Goal: Task Accomplishment & Management: Manage account settings

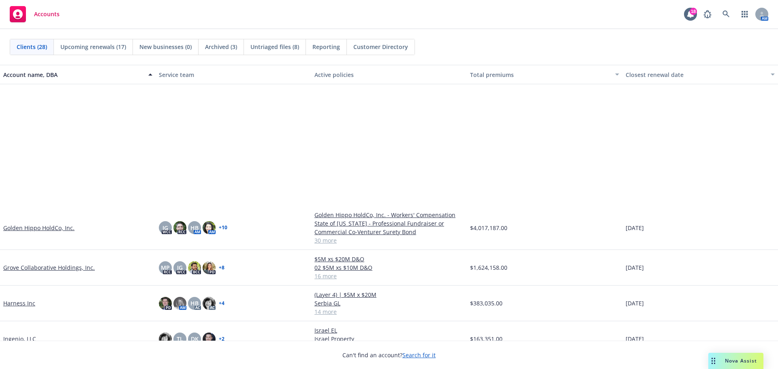
scroll to position [203, 0]
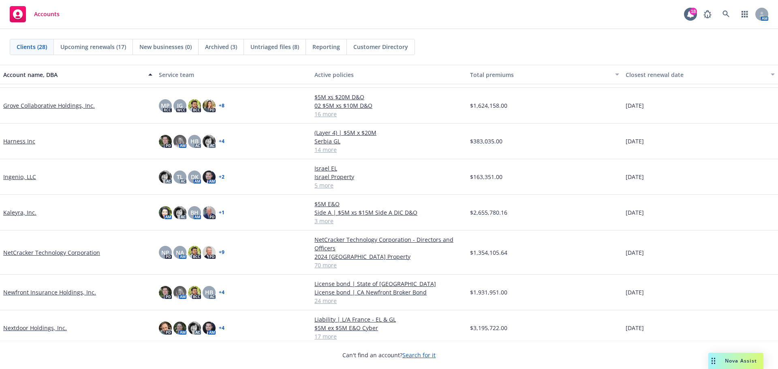
click at [23, 143] on link "Harness Inc" at bounding box center [19, 141] width 32 height 9
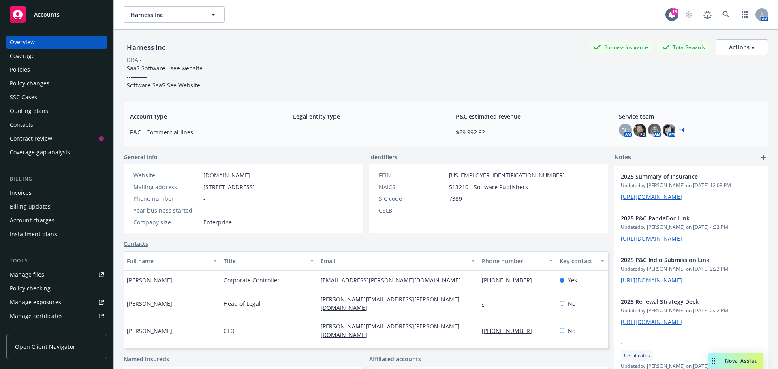
click at [26, 70] on div "Policies" at bounding box center [20, 69] width 20 height 13
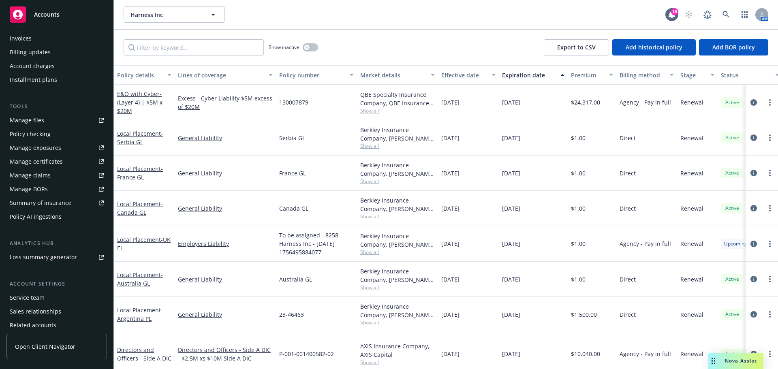
scroll to position [162, 0]
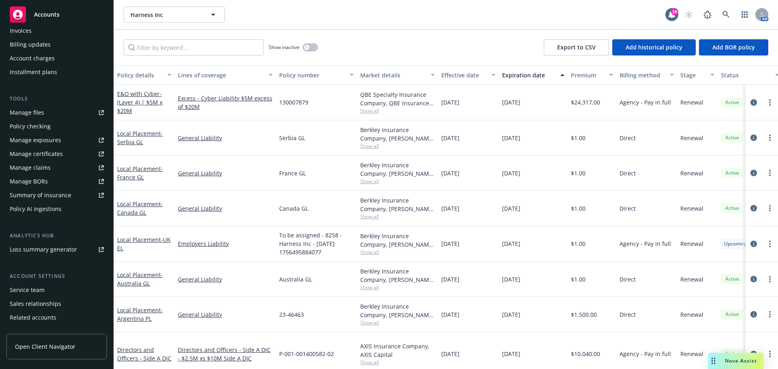
click at [54, 196] on div "Summary of insurance" at bounding box center [41, 195] width 62 height 13
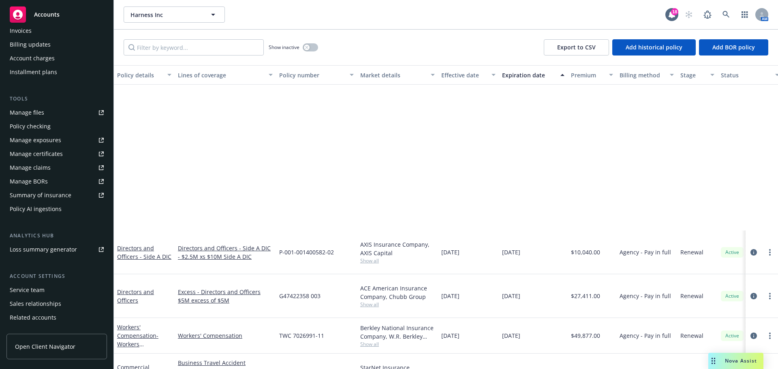
scroll to position [273, 0]
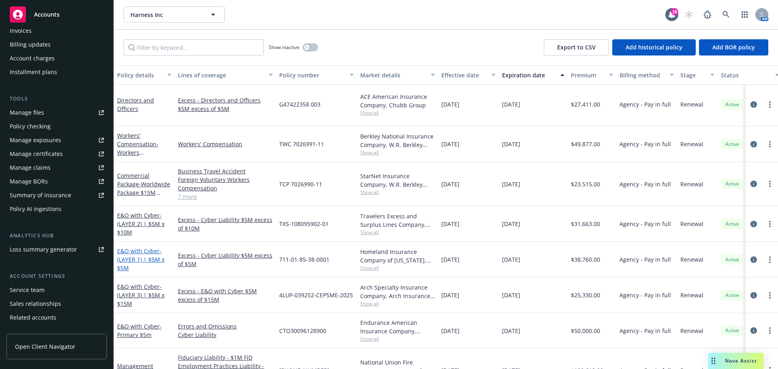
click at [140, 247] on link "E&O with Cyber - (LAYER 1) | $5M x $5M" at bounding box center [140, 259] width 47 height 25
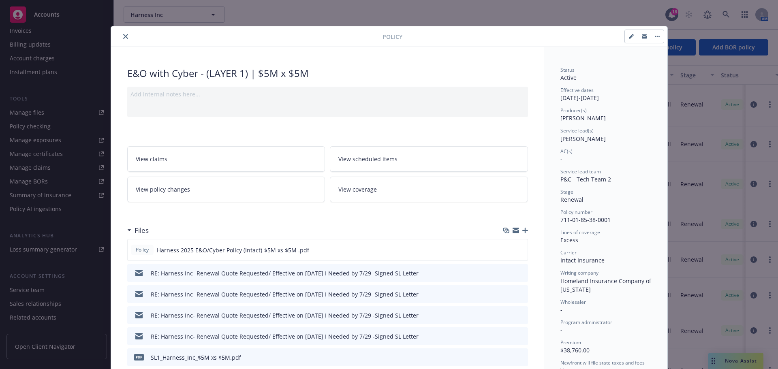
click at [124, 37] on icon "close" at bounding box center [125, 36] width 5 height 5
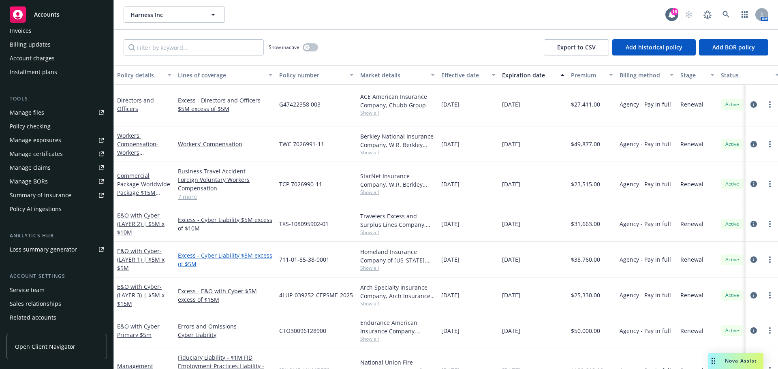
click at [201, 251] on link "Excess - Cyber Liability $5M excess of $5M" at bounding box center [225, 259] width 95 height 17
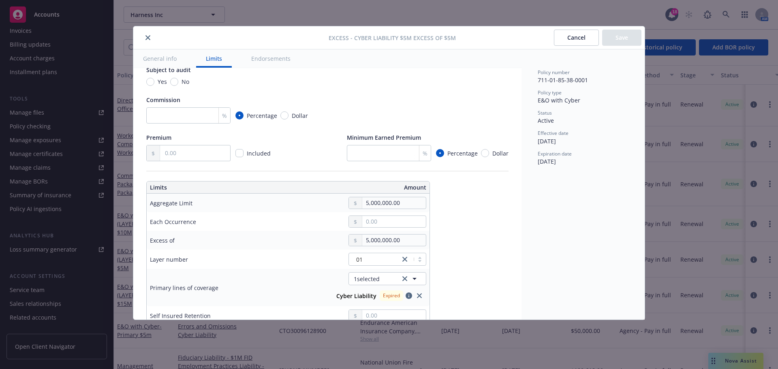
scroll to position [162, 0]
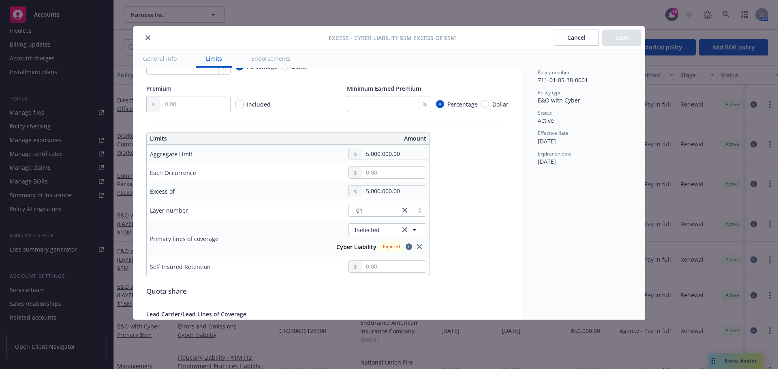
click at [152, 38] on button "close" at bounding box center [148, 38] width 10 height 10
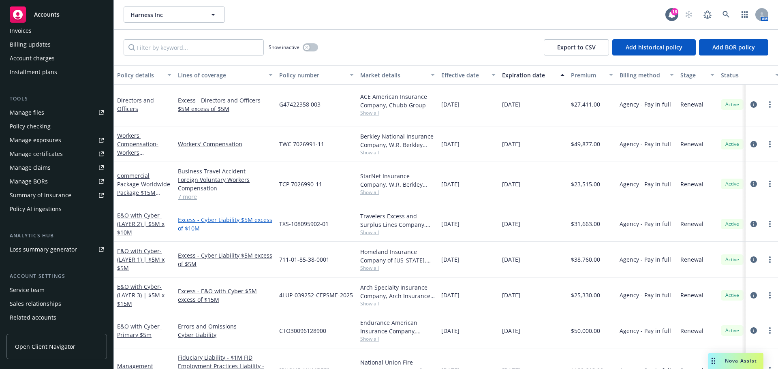
click at [250, 216] on link "Excess - Cyber Liability $5M excess of $10M" at bounding box center [225, 224] width 95 height 17
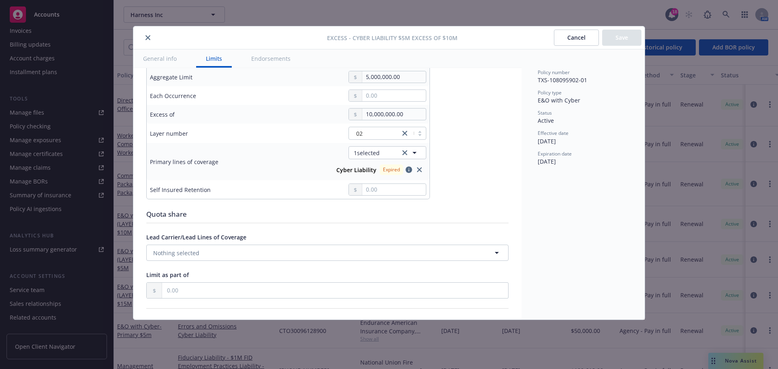
scroll to position [284, 0]
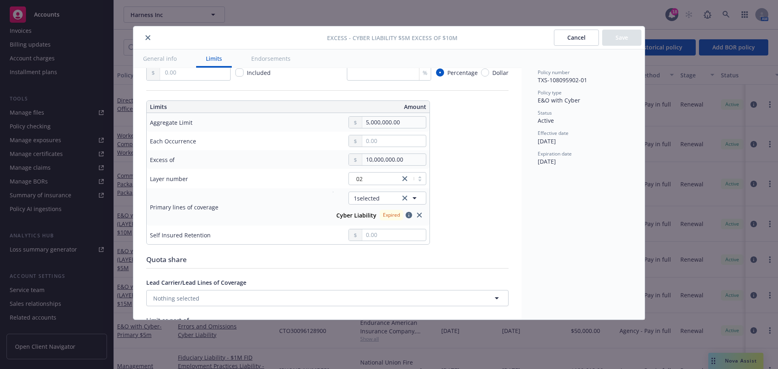
type textarea "x"
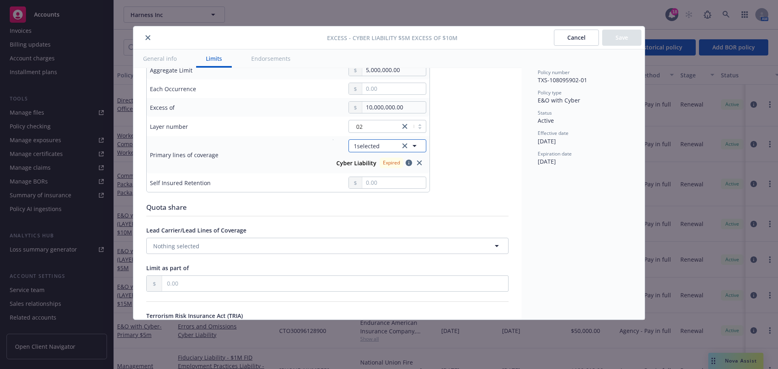
click at [414, 147] on icon "button" at bounding box center [414, 146] width 4 height 2
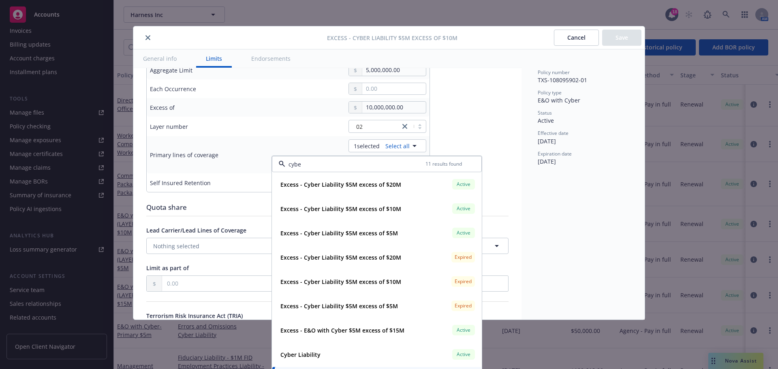
type input "cyber"
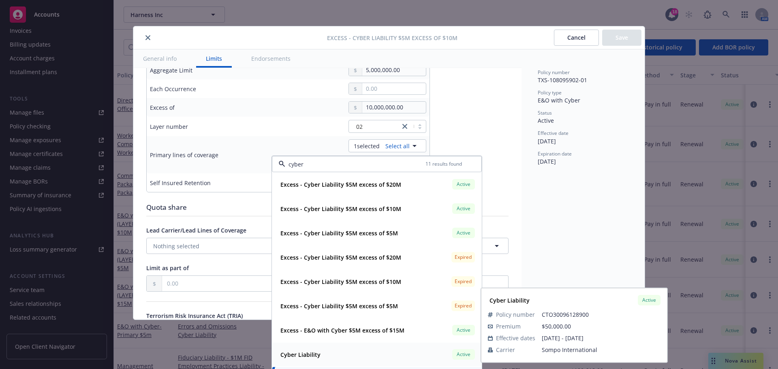
click at [340, 360] on div "Cyber Liability Active" at bounding box center [376, 355] width 199 height 14
type textarea "x"
type input "$5M excess of $10M"
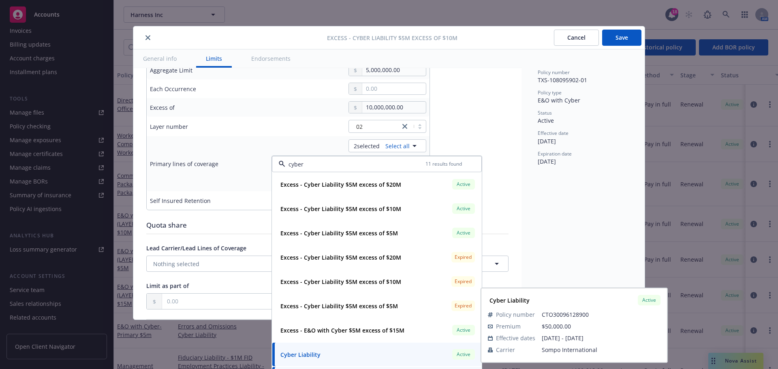
type textarea "x"
type input "Cyber Liability $5M excess of $10M"
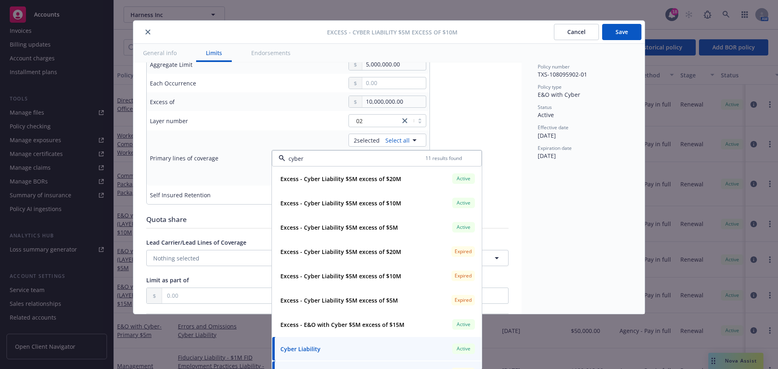
scroll to position [6, 0]
type input "cyber"
click at [525, 259] on div "Policy number TXS-108095902-01 Policy type E&O with Cyber Status Active Effecti…" at bounding box center [582, 178] width 123 height 270
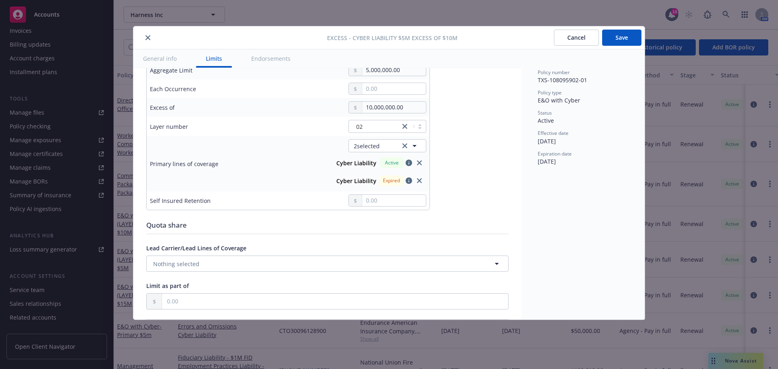
scroll to position [0, 0]
click at [418, 180] on icon "close" at bounding box center [419, 180] width 5 height 5
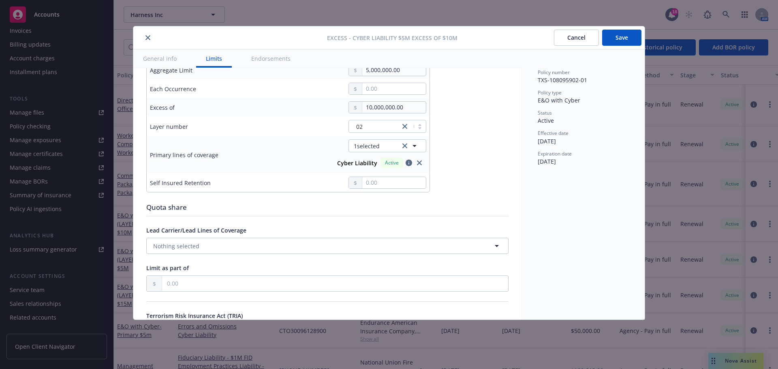
type textarea "x"
type input "$5M excess of $10M"
type textarea "x"
type input "Cyber Liability $5M excess of $10M"
click at [414, 147] on icon "button" at bounding box center [415, 146] width 10 height 10
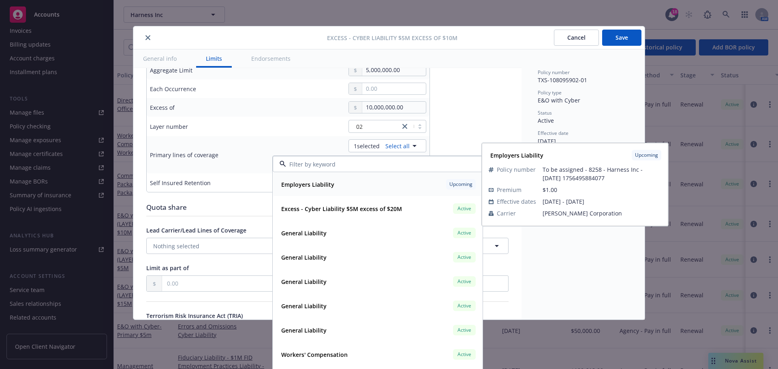
click at [351, 166] on input at bounding box center [376, 164] width 180 height 9
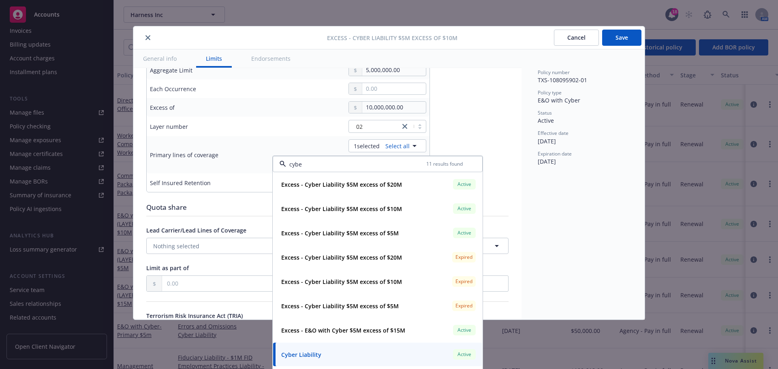
type input "cyber"
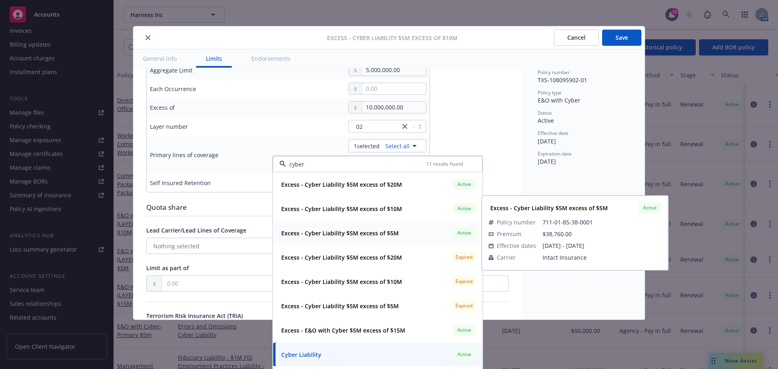
click at [347, 241] on div "Excess - Cyber Liability $5M excess of $5M Active Policy number 711-01-85-38-00…" at bounding box center [377, 232] width 209 height 23
type textarea "x"
type input "$5M excess of $10M"
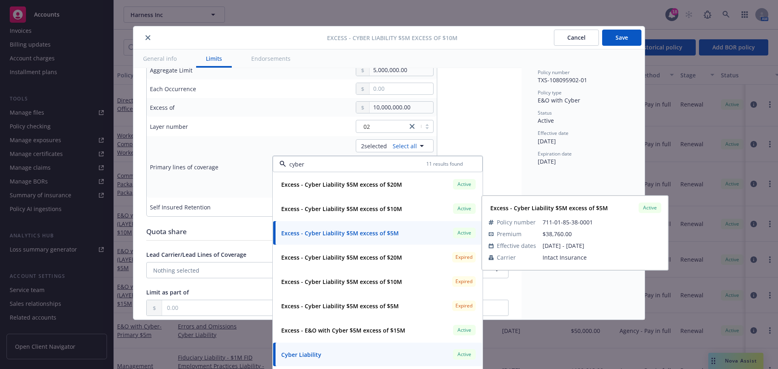
type textarea "x"
type input "Excess, Cyber Liability $5M excess of $10M"
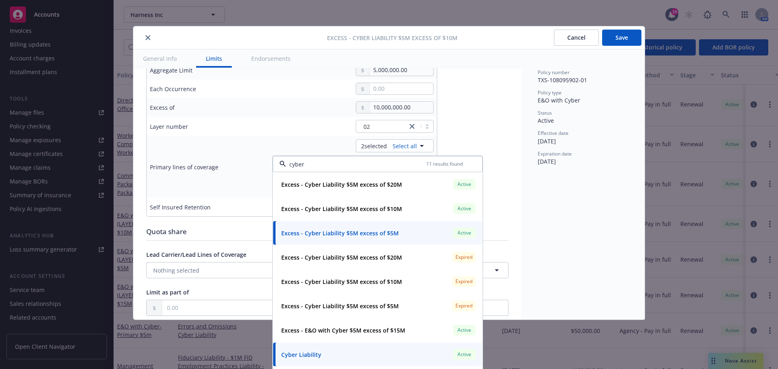
type input "cyber"
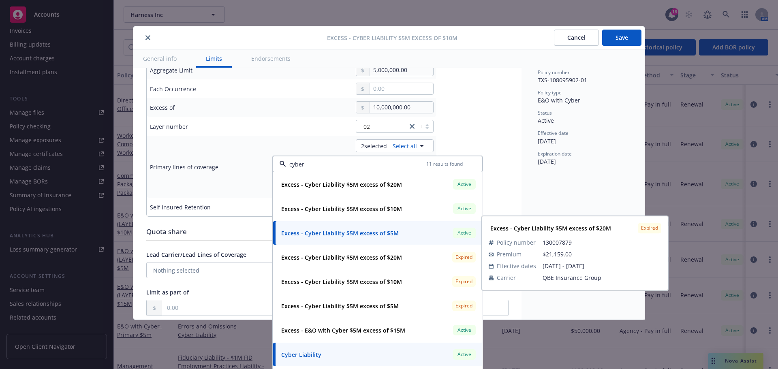
click at [552, 212] on div "Policy number TXS-108095902-01 Policy type E&O with Cyber Status Active Effecti…" at bounding box center [582, 184] width 123 height 270
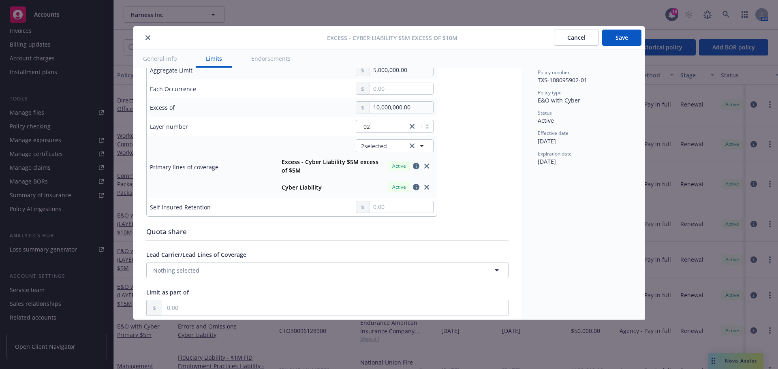
click at [636, 38] on button "Save" at bounding box center [621, 38] width 39 height 16
type textarea "x"
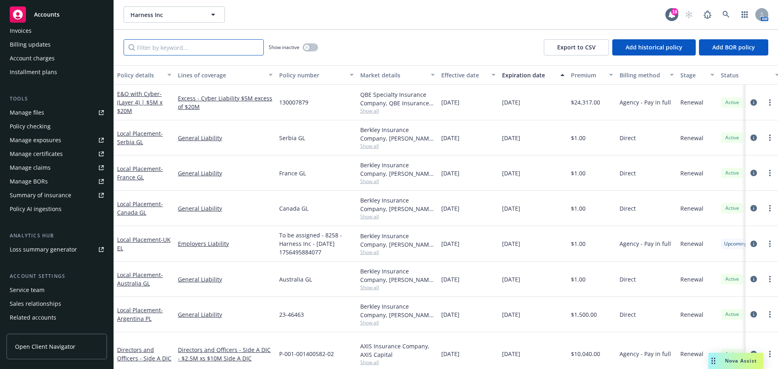
click at [189, 51] on input "Filter by keyword..." at bounding box center [194, 47] width 140 height 16
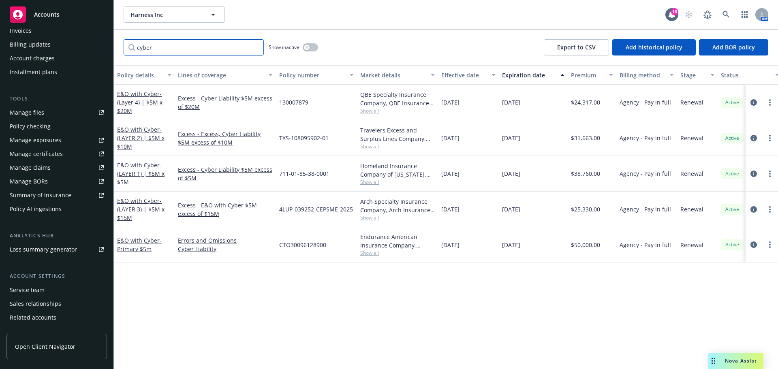
type input "cyber"
click at [162, 100] on div "E&O with Cyber - (Layer 4) | $5M x $20M" at bounding box center [144, 103] width 54 height 26
click at [191, 101] on link "Excess - Cyber Liability $5M excess of $20M" at bounding box center [225, 102] width 95 height 17
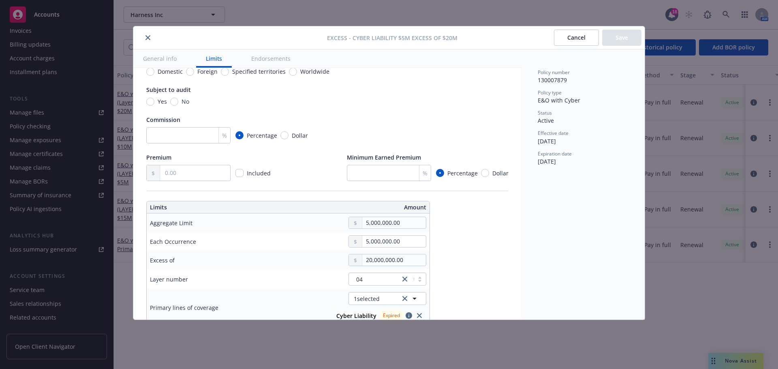
scroll to position [203, 0]
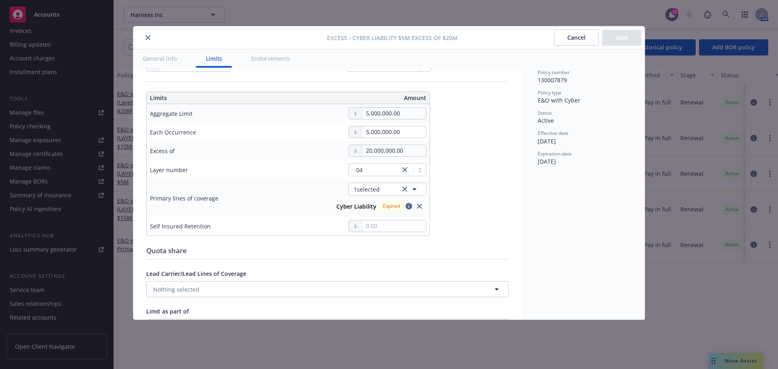
click at [420, 207] on icon "close" at bounding box center [419, 206] width 5 height 5
type textarea "x"
type input "$5M excess of $20M"
type textarea "x"
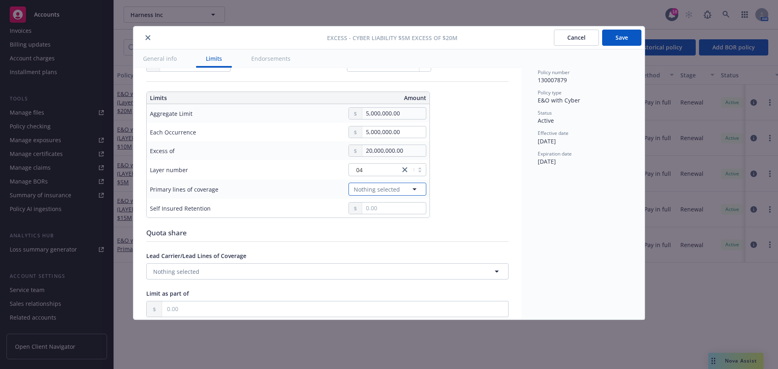
click at [414, 188] on icon "button" at bounding box center [414, 189] width 4 height 2
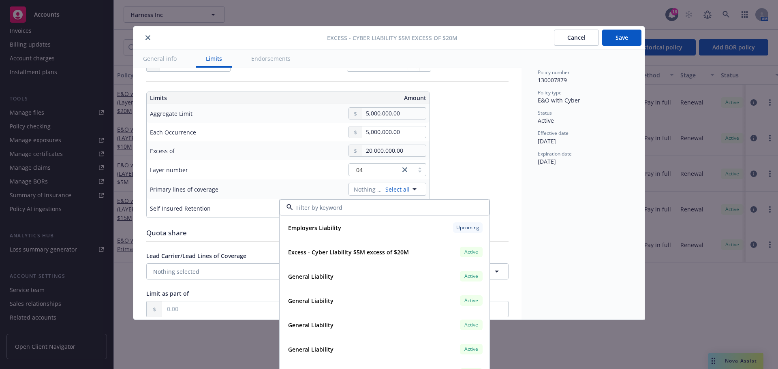
click at [373, 207] on input at bounding box center [383, 207] width 180 height 9
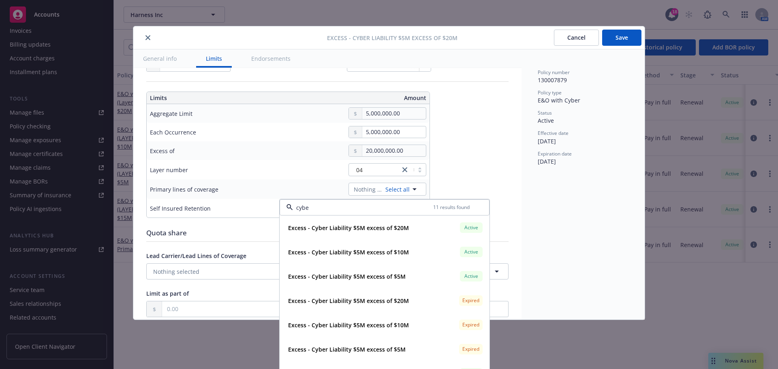
type input "cyber"
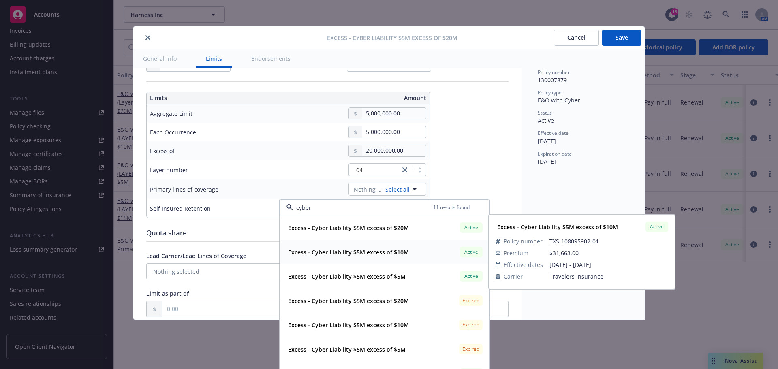
click at [466, 253] on span "Active" at bounding box center [471, 251] width 16 height 7
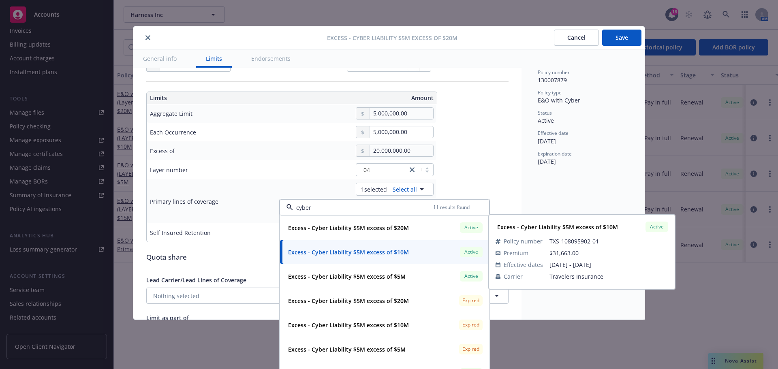
type textarea "x"
type input "Excess $5M excess of $20M"
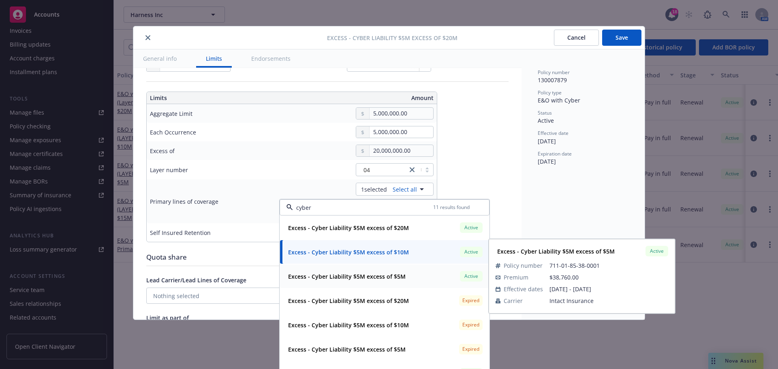
click at [466, 279] on span "Active" at bounding box center [471, 276] width 16 height 7
type textarea "x"
type input "$5M excess of $20M"
type textarea "x"
type input "Excess $5M excess of $20M"
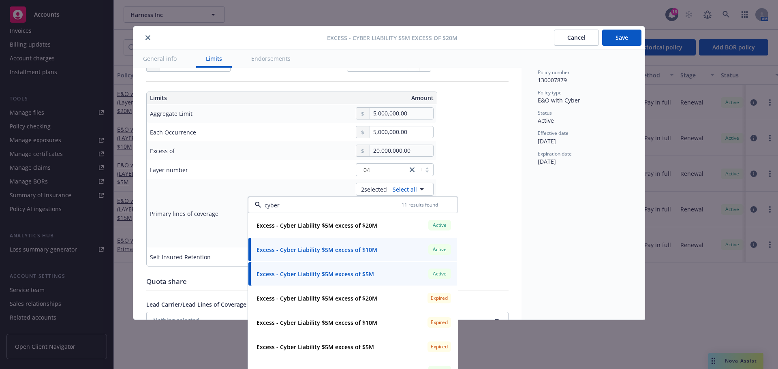
scroll to position [365, 0]
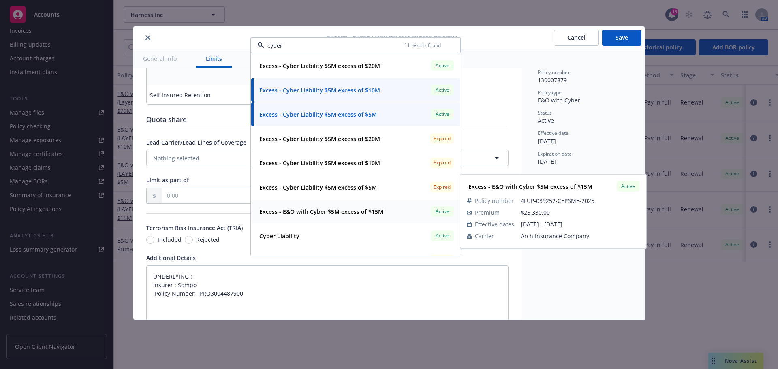
click at [415, 216] on div "Excess - E&O with Cyber $5M excess of $15M Active" at bounding box center [355, 212] width 199 height 14
type textarea "x"
type input "$5M excess of $20M"
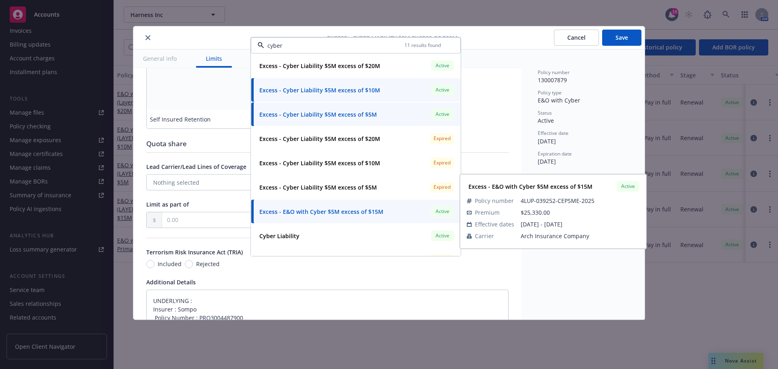
type textarea "x"
type input "E&O with Cyber $5M excess of $20M"
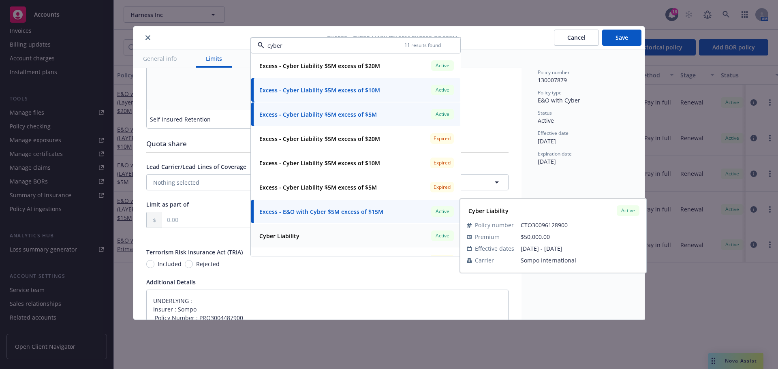
click at [439, 237] on span "Active" at bounding box center [442, 235] width 16 height 7
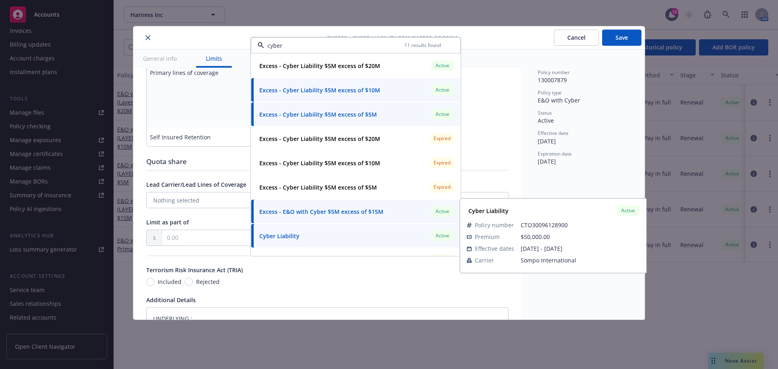
type textarea "x"
type input "$5M excess of $20M"
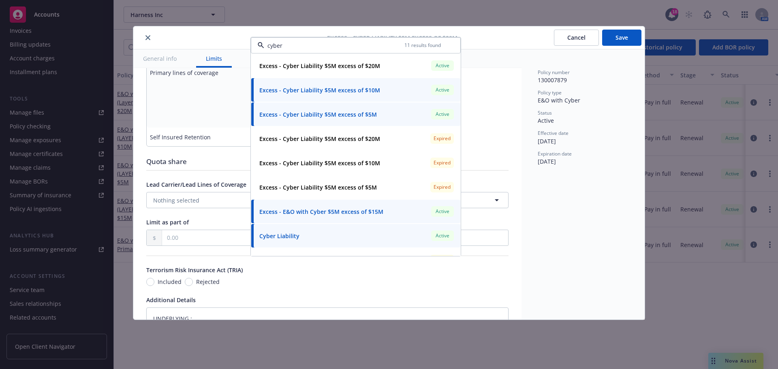
type textarea "x"
type input "E&O with Cyber $5M excess of $20M"
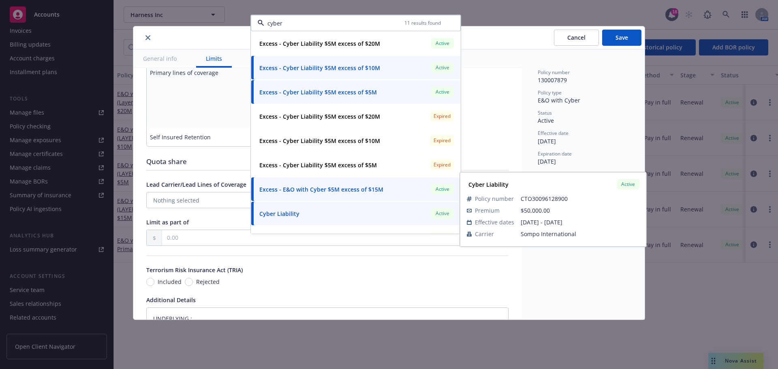
scroll to position [446, 0]
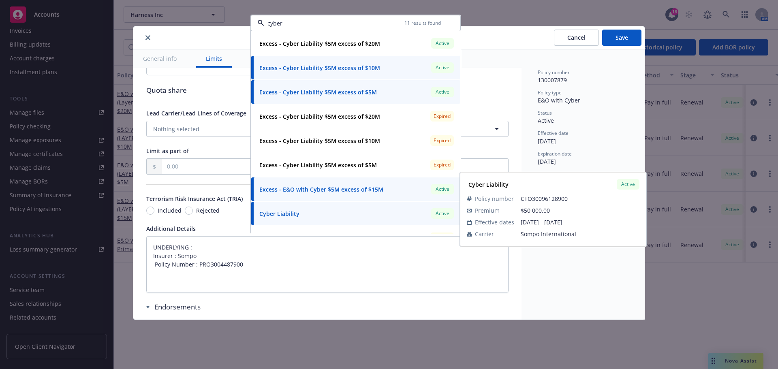
type textarea "x"
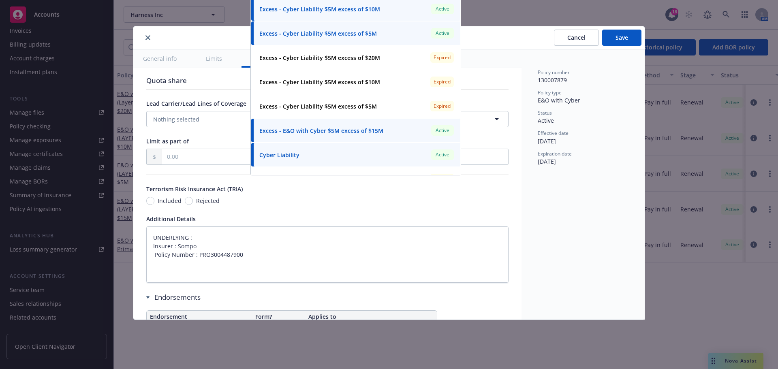
type input "cyber"
click at [545, 198] on div "Policy number 130007879 Policy type E&O with Cyber Status Active Effective date…" at bounding box center [582, 184] width 123 height 270
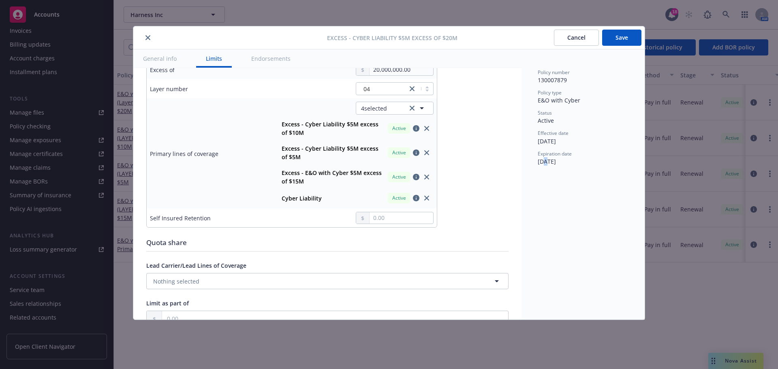
scroll to position [203, 0]
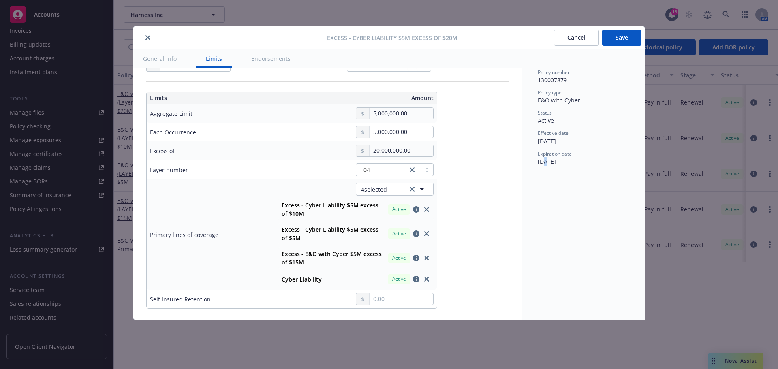
click at [628, 32] on button "Save" at bounding box center [621, 38] width 39 height 16
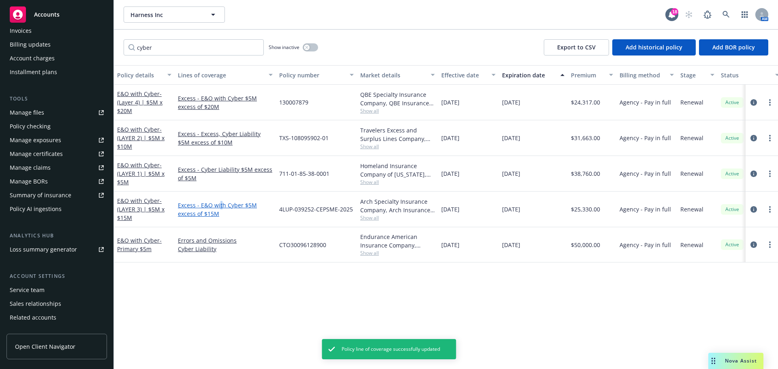
click at [218, 205] on link "Excess - E&O with Cyber $5M excess of $15M" at bounding box center [225, 209] width 95 height 17
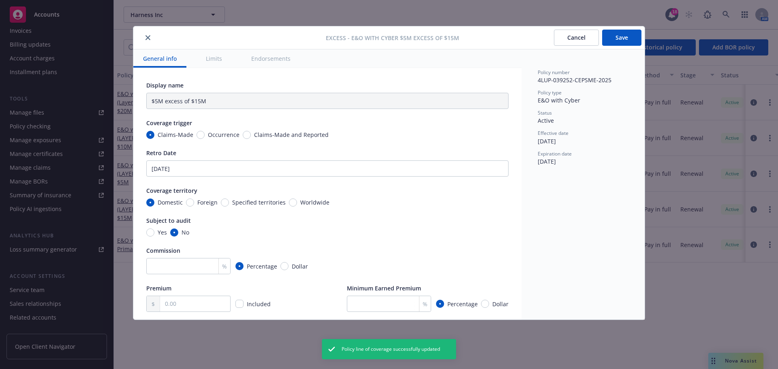
type textarea "x"
type input "E&O with Cyber $5M excess of $15M"
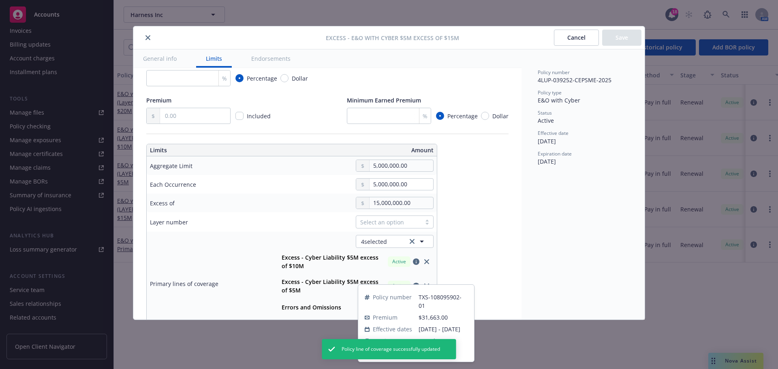
scroll to position [162, 0]
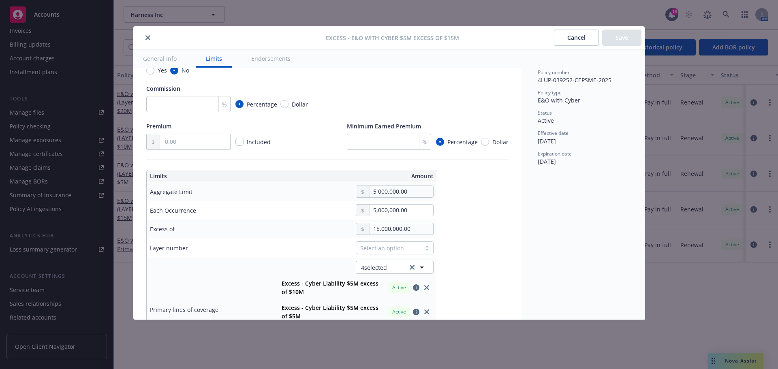
click at [150, 36] on icon "close" at bounding box center [147, 37] width 5 height 5
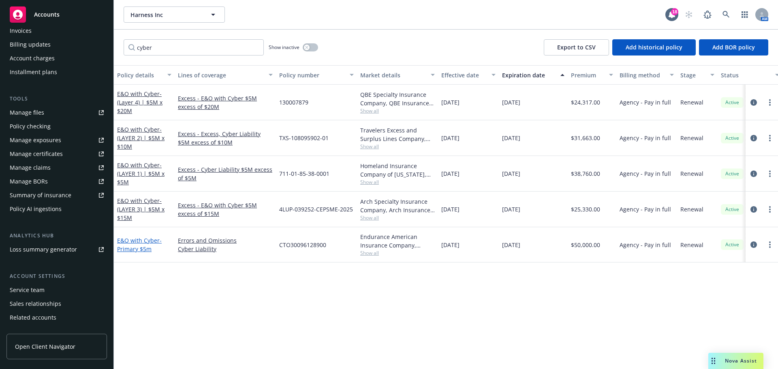
click at [145, 245] on span "- Primary $5m" at bounding box center [139, 245] width 45 height 16
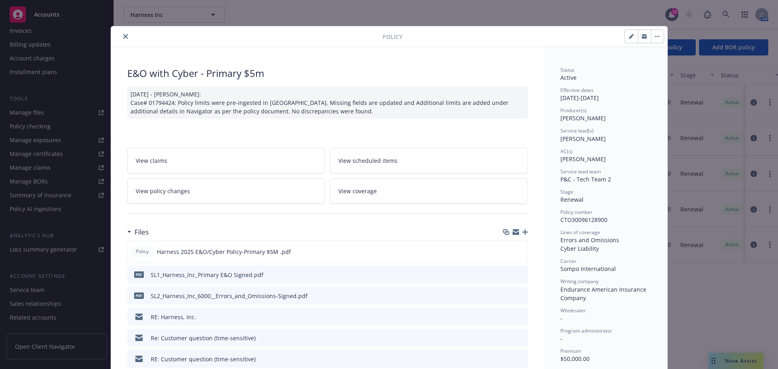
click at [123, 38] on icon "close" at bounding box center [125, 36] width 5 height 5
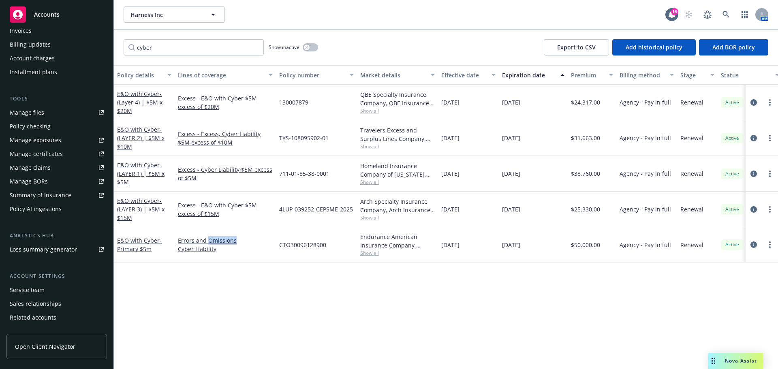
drag, startPoint x: 207, startPoint y: 243, endPoint x: 234, endPoint y: 231, distance: 29.2
click at [234, 231] on div "Errors and Omissions Cyber Liability" at bounding box center [225, 244] width 101 height 35
click at [207, 171] on link "Excess - Cyber Liability $5M excess of $5M" at bounding box center [225, 173] width 95 height 17
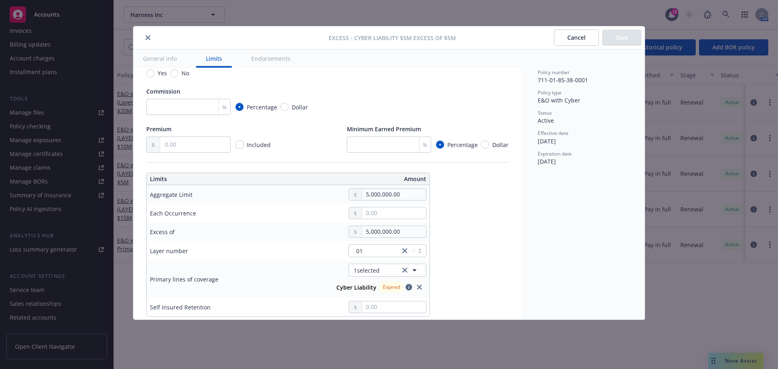
scroll to position [162, 0]
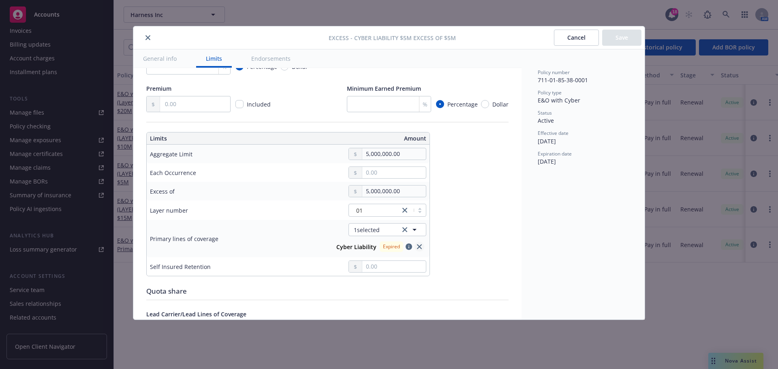
click at [418, 247] on icon "close" at bounding box center [419, 246] width 5 height 5
type textarea "x"
type input "$5M excess of $5M"
type textarea "x"
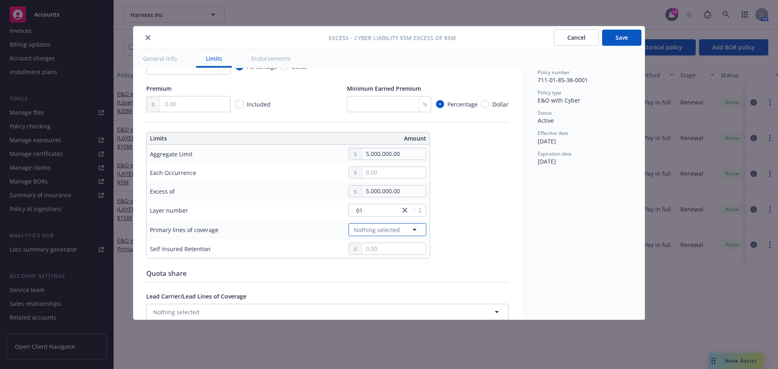
click at [417, 229] on icon "button" at bounding box center [415, 230] width 10 height 10
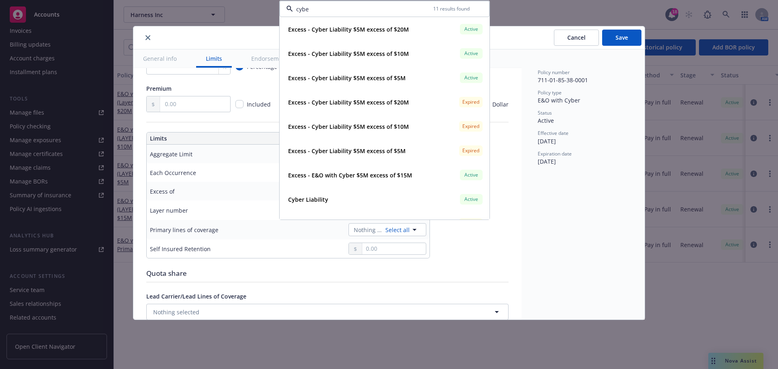
type input "cyber"
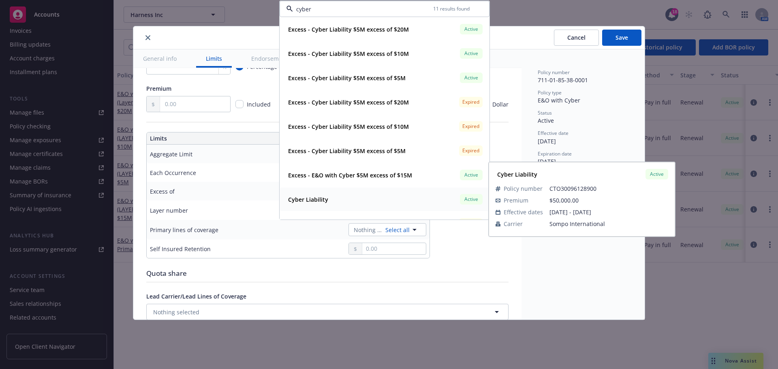
click at [312, 202] on strong "Cyber Liability" at bounding box center [308, 200] width 40 height 8
type textarea "x"
type input "Cyber Liability $5M excess of $5M"
type textarea "x"
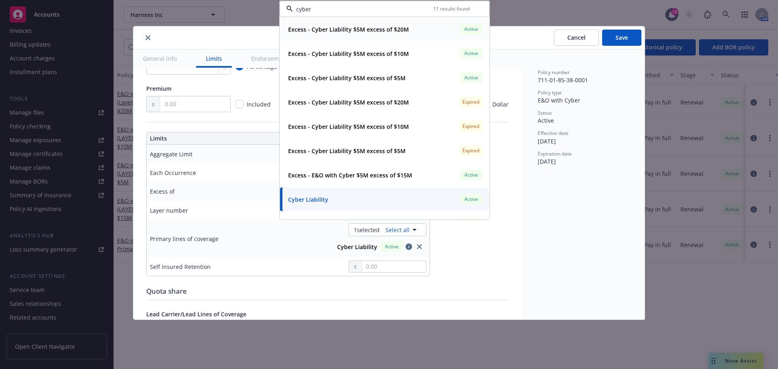
scroll to position [0, 0]
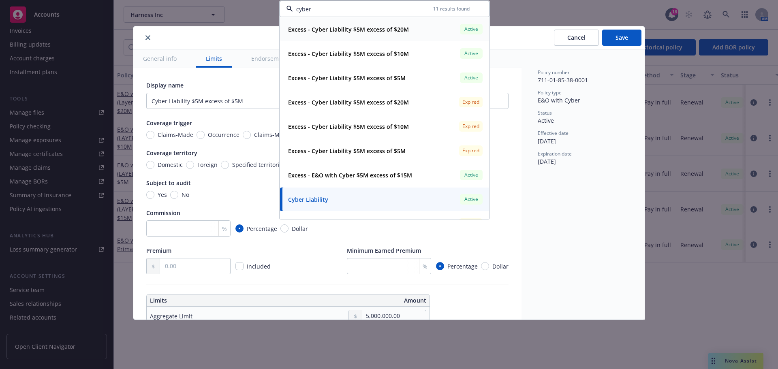
drag, startPoint x: 325, startPoint y: 10, endPoint x: 237, endPoint y: 21, distance: 88.2
click at [237, 21] on div "Excess - Cyber Liability $5M excess of $5M Cancel Save General info Limits Endo…" at bounding box center [389, 184] width 778 height 369
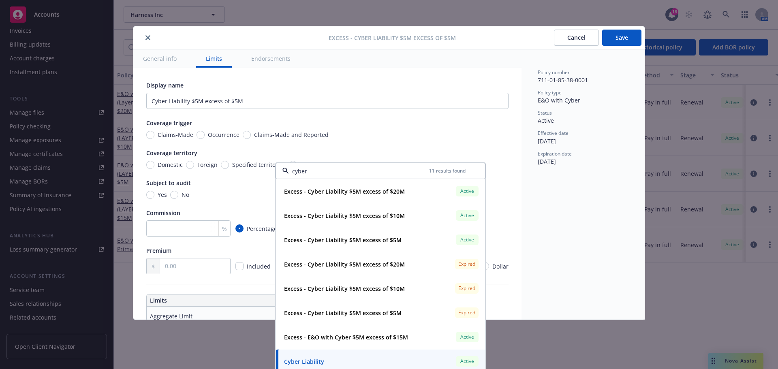
drag, startPoint x: 323, startPoint y: 174, endPoint x: 291, endPoint y: 173, distance: 31.6
click at [291, 173] on input "cyber" at bounding box center [359, 171] width 140 height 9
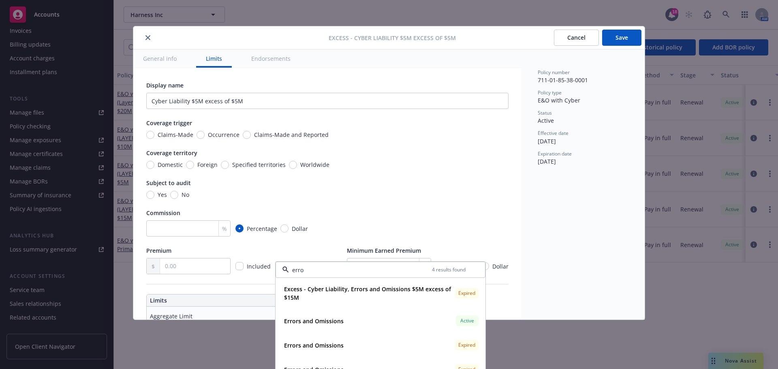
type input "error"
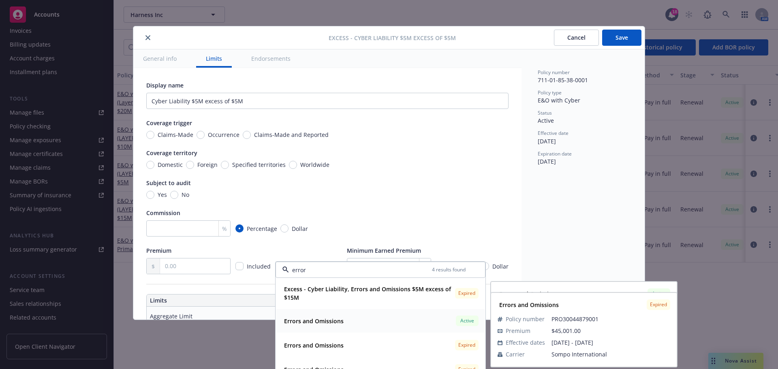
click at [350, 327] on div "Errors and Omissions Active" at bounding box center [380, 321] width 199 height 14
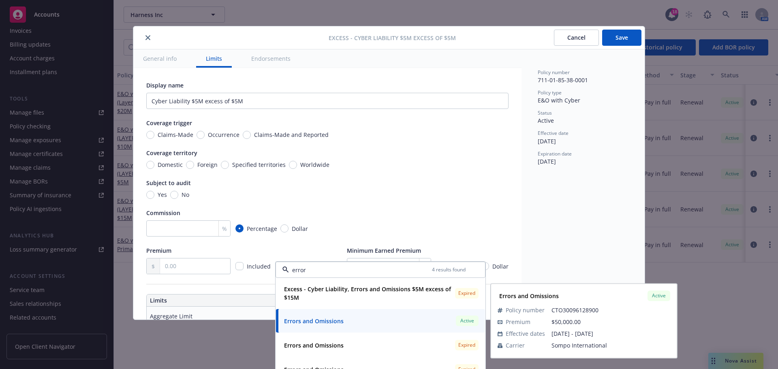
type textarea "x"
type input "$5M excess of $5M"
type textarea "x"
type input "Errors and Omissions, Cyber Liability $5M excess of $5M"
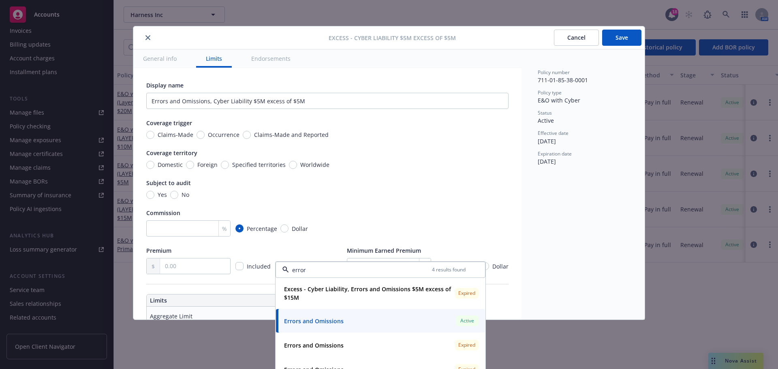
type input "error"
click at [602, 173] on div "Policy number 711-01-85-38-0001 Policy type E&O with Cyber Status Active Effect…" at bounding box center [582, 184] width 123 height 270
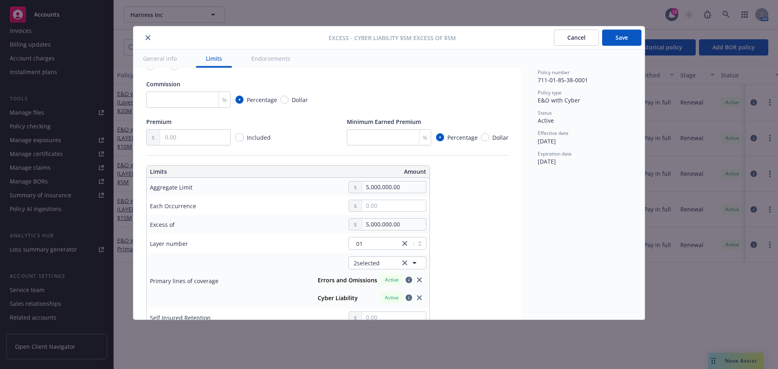
scroll to position [243, 0]
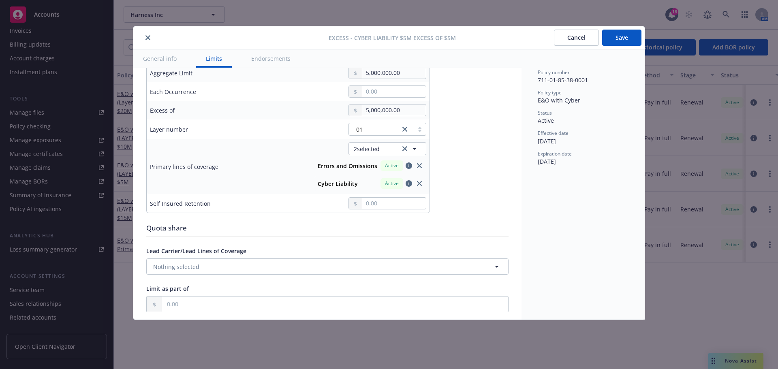
click at [625, 36] on button "Save" at bounding box center [621, 38] width 39 height 16
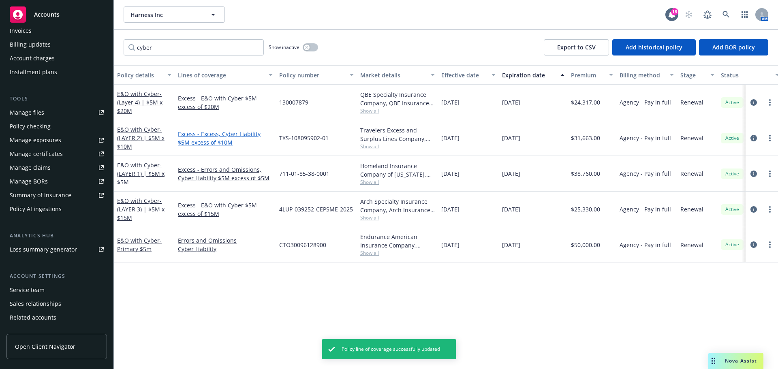
click at [200, 136] on link "Excess - Excess, Cyber Liability $5M excess of $10M" at bounding box center [225, 138] width 95 height 17
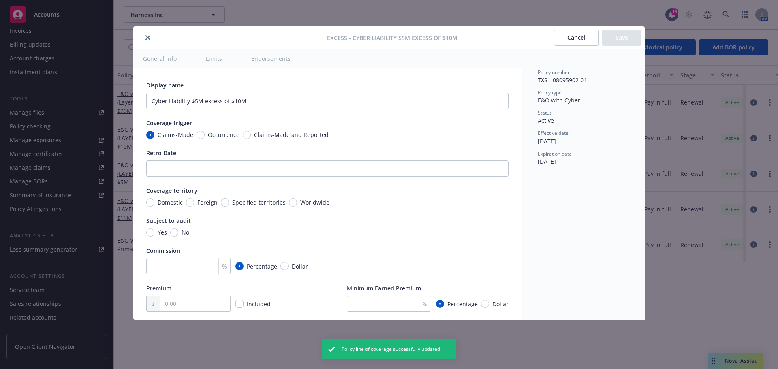
type textarea "x"
type input "Excess, Cyber Liability $5M excess of $10M"
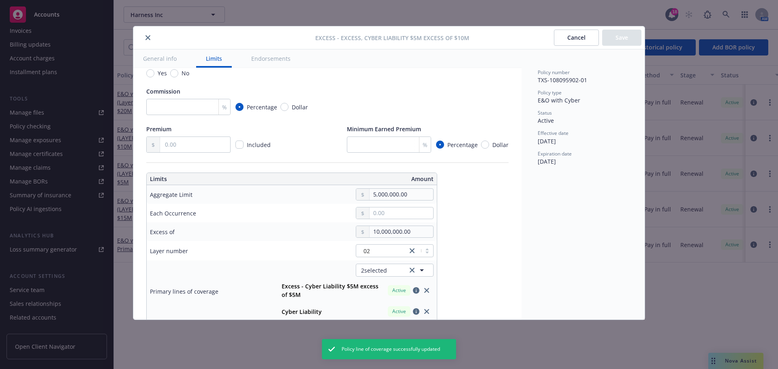
scroll to position [243, 0]
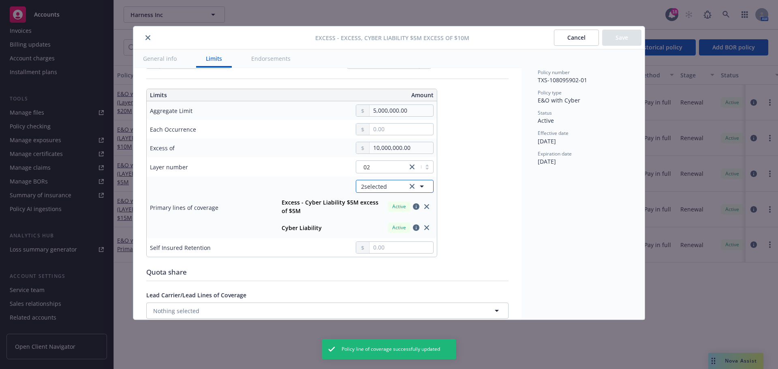
click at [423, 188] on icon "button" at bounding box center [422, 186] width 10 height 10
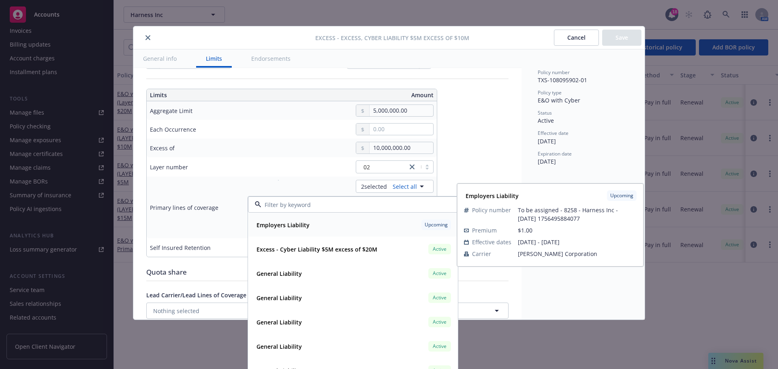
type textarea "x"
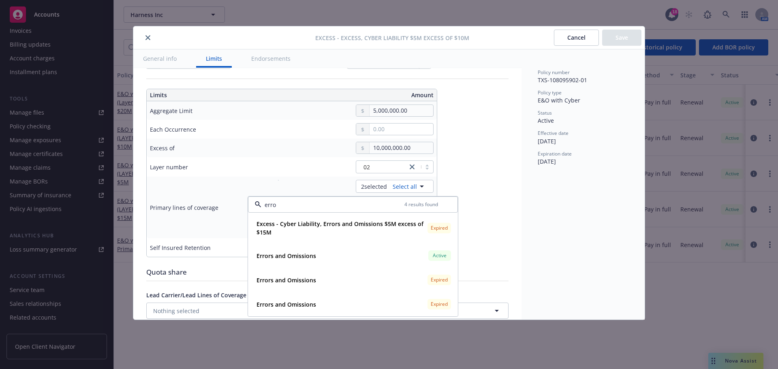
type input "error"
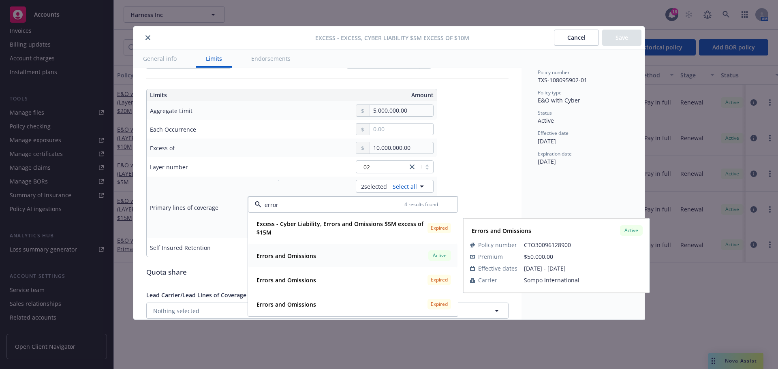
click at [309, 259] on strong "Errors and Omissions" at bounding box center [286, 256] width 60 height 8
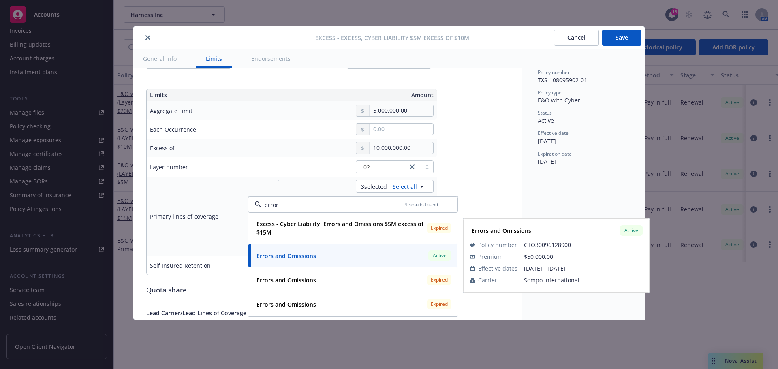
type textarea "x"
type input "$5M excess of $10M"
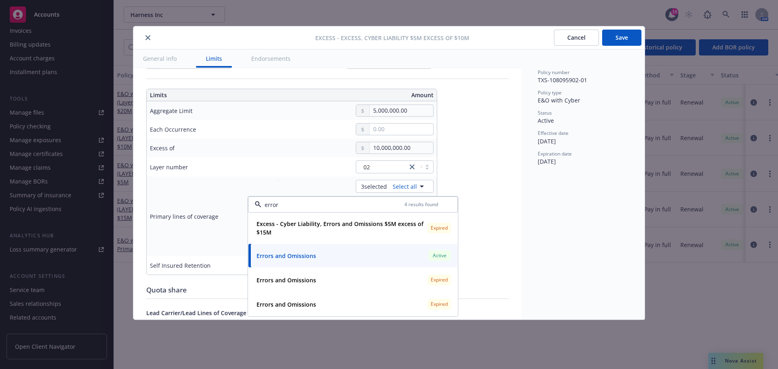
type textarea "x"
type input "E&O with Cyber $5M excess of $10M"
type input "error"
click at [627, 42] on button "Save" at bounding box center [621, 38] width 39 height 16
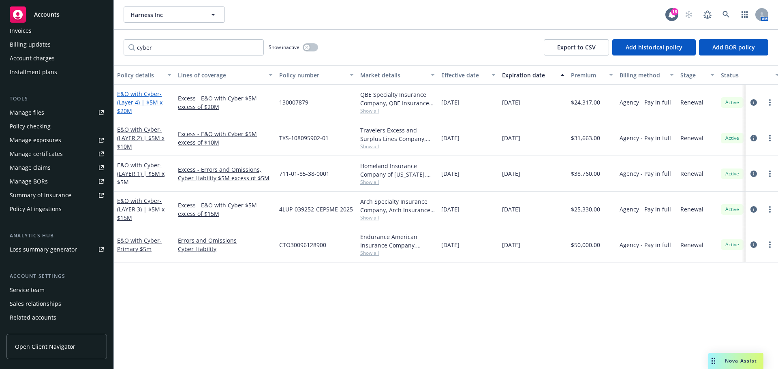
click at [138, 96] on link "E&O with Cyber - (Layer 4) | $5M x $20M" at bounding box center [139, 102] width 45 height 25
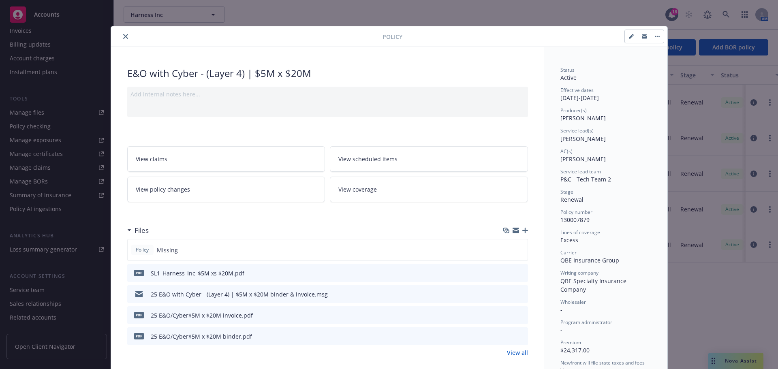
click at [117, 37] on div at bounding box center [248, 37] width 268 height 10
click at [123, 37] on icon "close" at bounding box center [125, 36] width 5 height 5
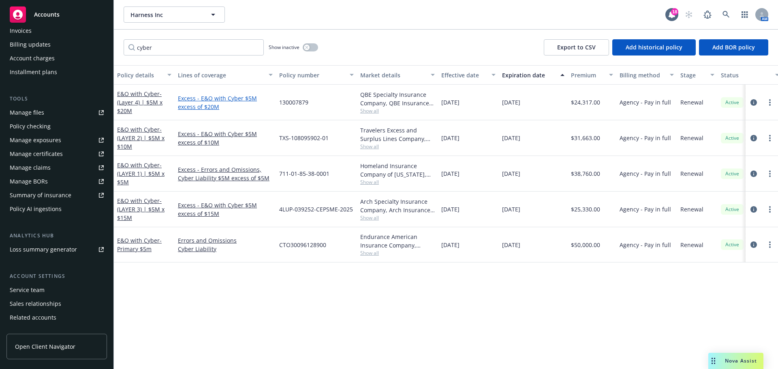
click at [204, 109] on link "Excess - E&O with Cyber $5M excess of $20M" at bounding box center [225, 102] width 95 height 17
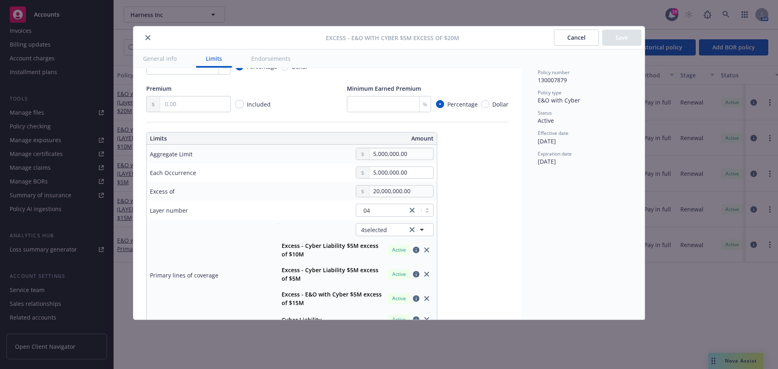
scroll to position [203, 0]
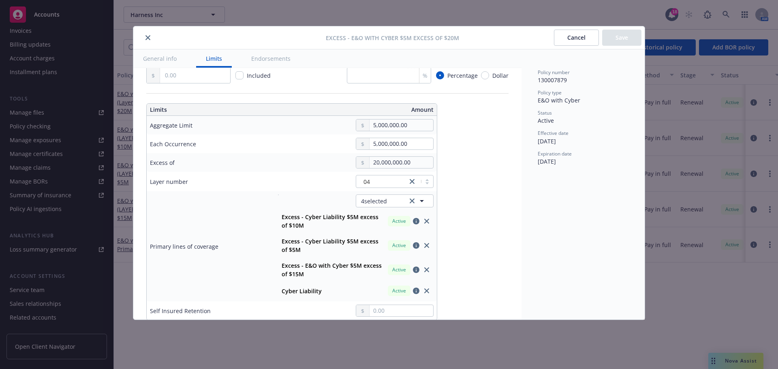
type textarea "x"
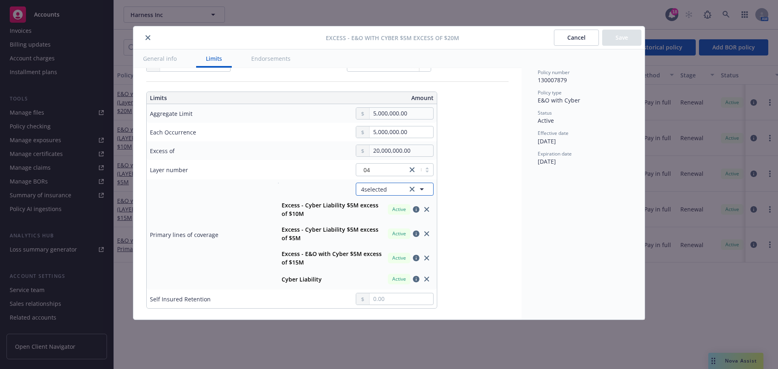
click at [423, 188] on icon "button" at bounding box center [422, 189] width 4 height 2
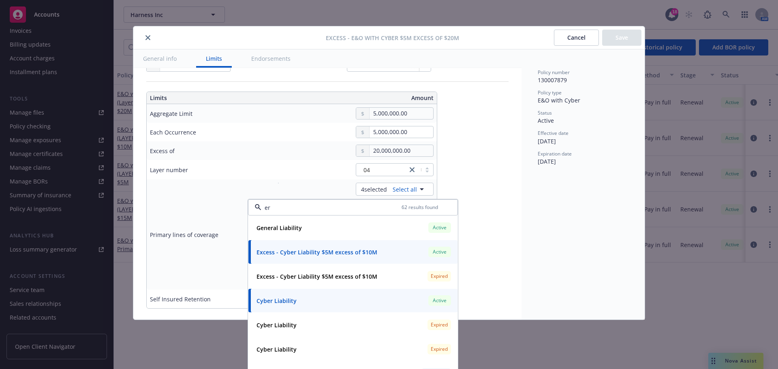
type input "err"
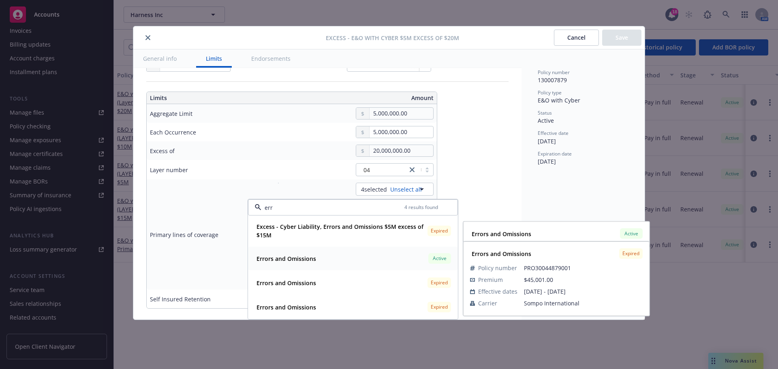
click at [335, 264] on div "Errors and Omissions Active" at bounding box center [352, 259] width 199 height 14
type textarea "x"
type input "$5M excess of $20M"
type textarea "x"
type input "E&O with Cyber $5M excess of $20M"
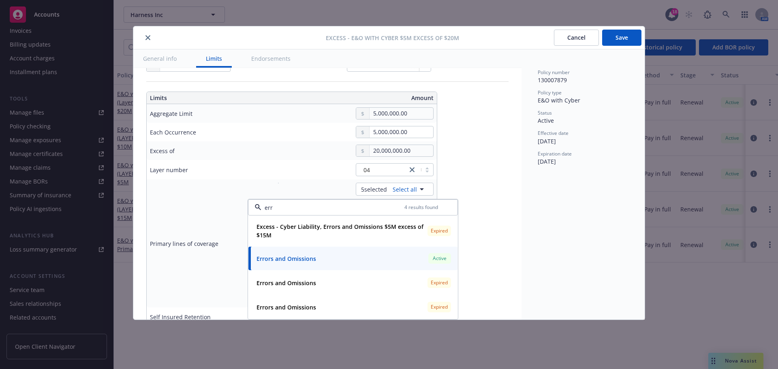
type input "err"
click at [621, 50] on div "Policy number 130007879 Policy type E&O with Cyber Status Active Effective date…" at bounding box center [582, 184] width 123 height 270
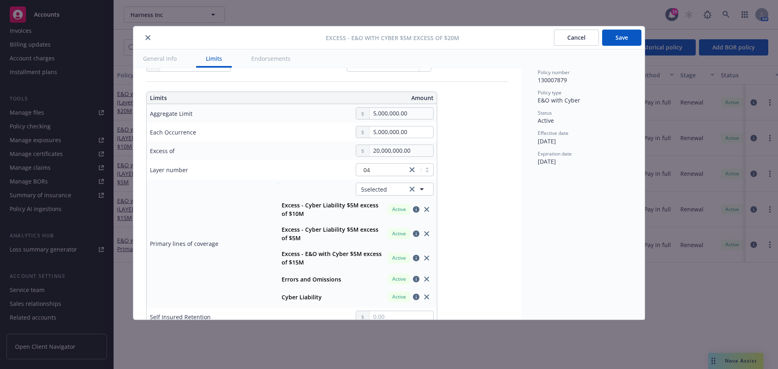
click at [622, 43] on button "Save" at bounding box center [621, 38] width 39 height 16
type textarea "x"
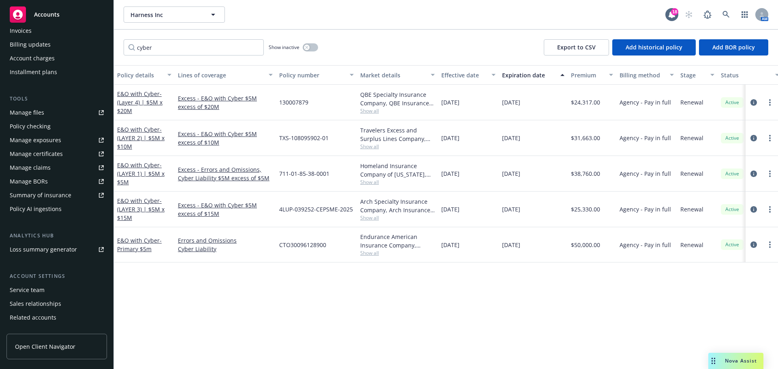
scroll to position [186, 0]
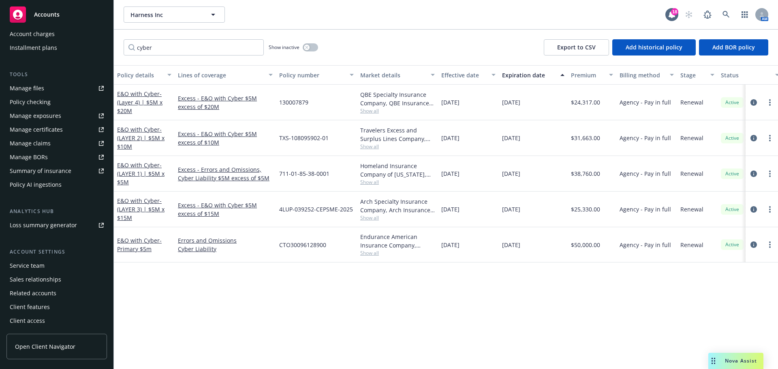
click at [41, 167] on div "Summary of insurance" at bounding box center [41, 170] width 62 height 13
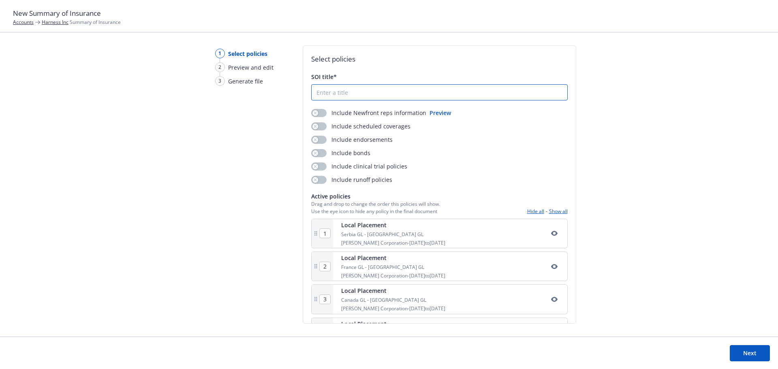
click at [362, 92] on input "SOI title*" at bounding box center [440, 92] width 256 height 15
type input "2025 Summary of Insurance"
click at [316, 113] on div "button" at bounding box center [315, 113] width 6 height 6
click at [320, 129] on button "button" at bounding box center [318, 126] width 15 height 8
click at [317, 141] on button "button" at bounding box center [318, 140] width 15 height 8
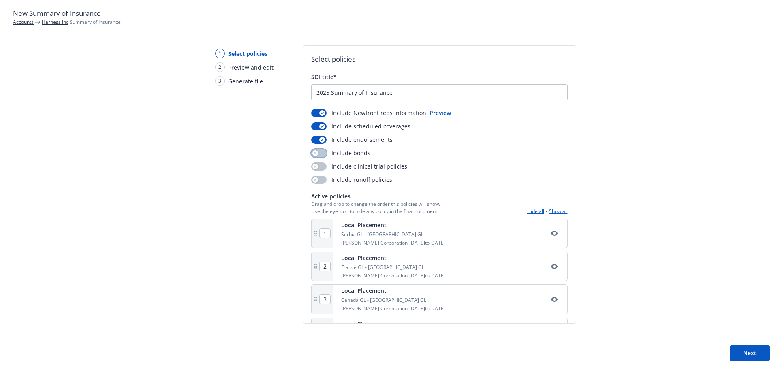
click at [315, 152] on icon "button" at bounding box center [315, 153] width 3 height 3
click at [315, 166] on icon "button" at bounding box center [315, 166] width 3 height 3
click at [317, 149] on button "button" at bounding box center [318, 153] width 15 height 8
click at [316, 169] on button "button" at bounding box center [318, 166] width 15 height 8
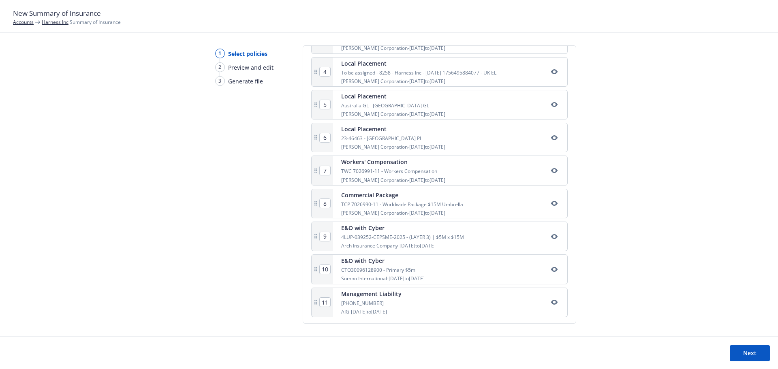
scroll to position [262, 0]
click at [751, 358] on button "Next" at bounding box center [750, 353] width 40 height 16
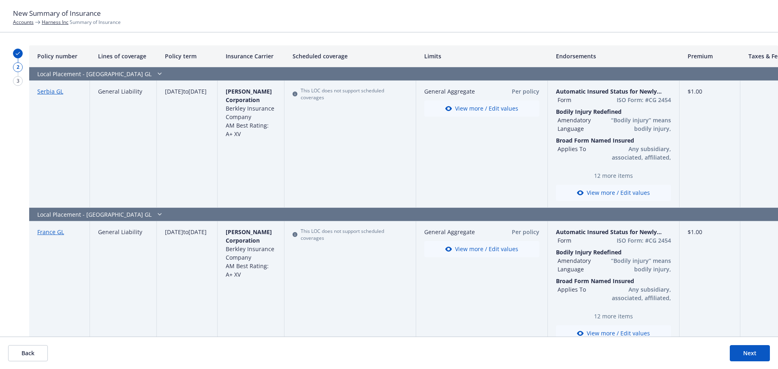
click at [274, 110] on div "W.R. Berkley Corporation Berkley Insurance Company AM Best Rating: A+ XV" at bounding box center [251, 112] width 50 height 51
click at [259, 116] on div "W.R. Berkley Corporation Berkley Insurance Company AM Best Rating: A+ XV" at bounding box center [251, 112] width 50 height 51
click at [255, 122] on span "AM Best Rating: A+ XV" at bounding box center [247, 130] width 43 height 16
click at [325, 95] on div "This LOC does not support scheduled coverages" at bounding box center [349, 94] width 115 height 14
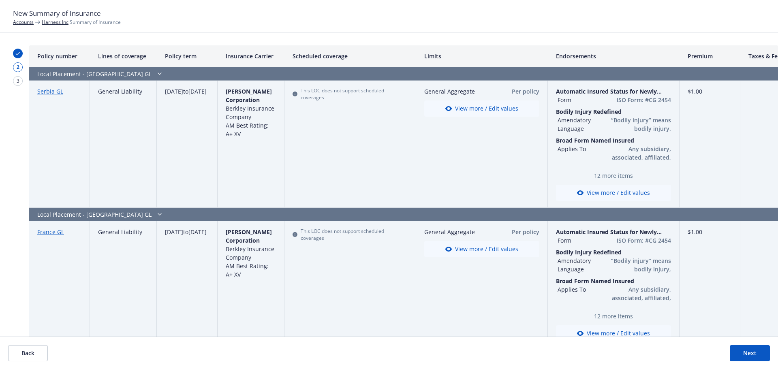
click at [315, 92] on div "This LOC does not support scheduled coverages" at bounding box center [349, 94] width 115 height 14
drag, startPoint x: 297, startPoint y: 91, endPoint x: 315, endPoint y: 92, distance: 18.7
click at [315, 92] on div "This LOC does not support scheduled coverages" at bounding box center [349, 94] width 115 height 14
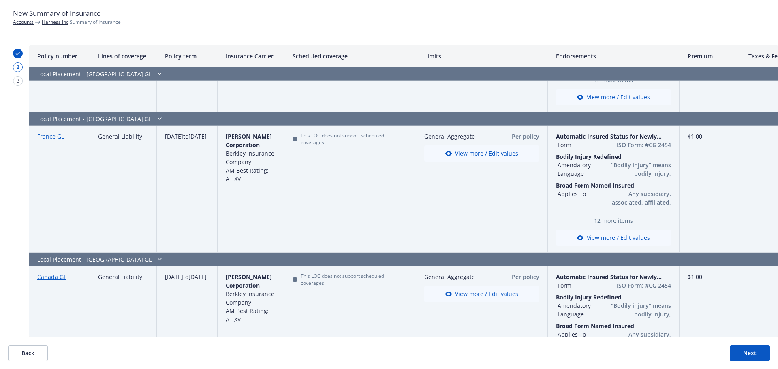
scroll to position [162, 0]
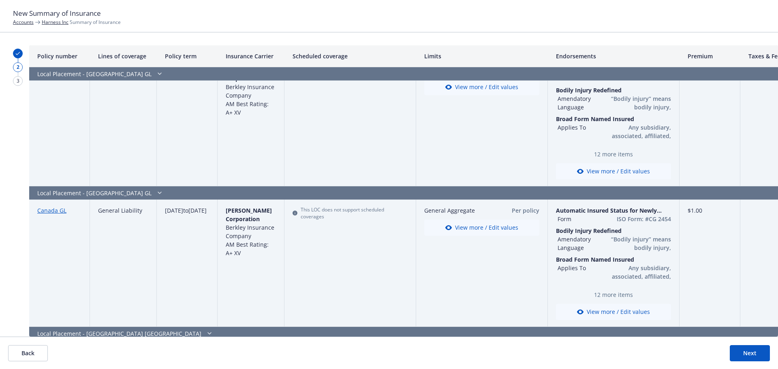
click at [497, 90] on button "View more / Edit values" at bounding box center [481, 87] width 115 height 16
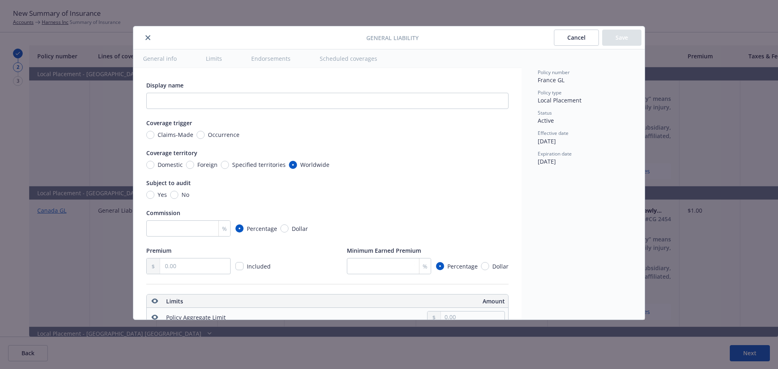
scroll to position [226, 0]
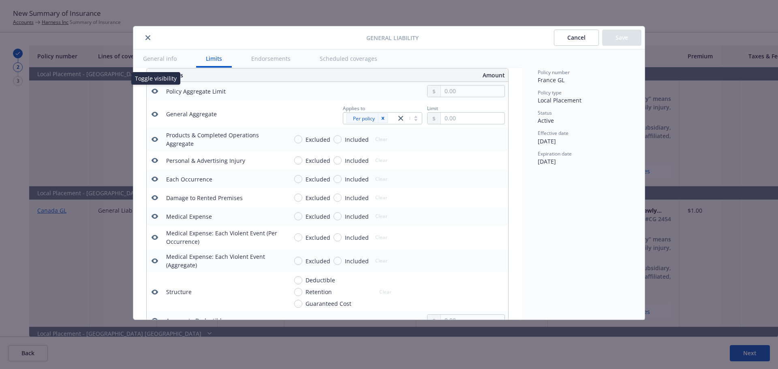
click at [154, 89] on icon "button" at bounding box center [155, 91] width 6 height 6
click at [148, 38] on icon "close" at bounding box center [147, 37] width 5 height 5
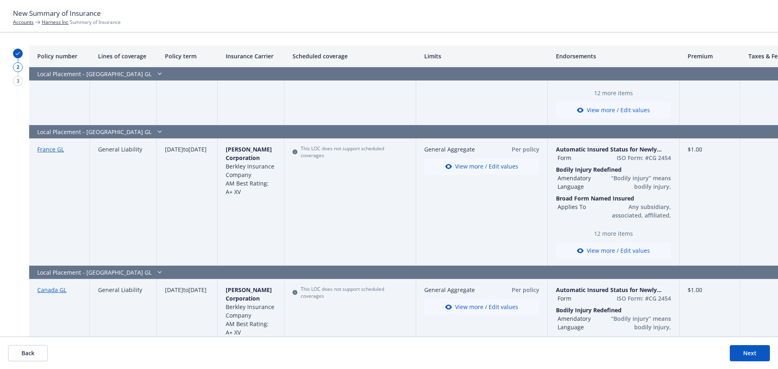
scroll to position [81, 0]
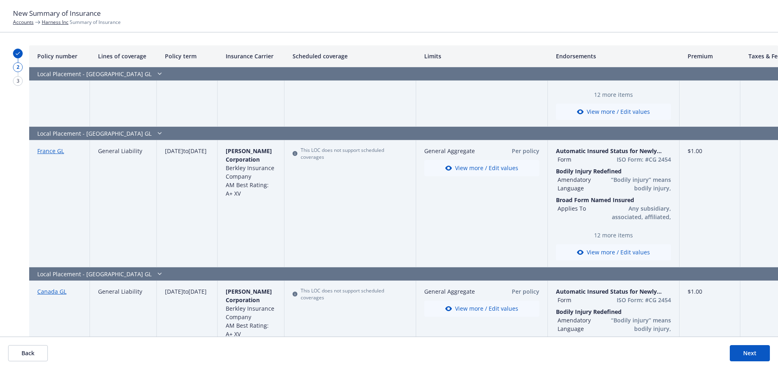
click at [708, 150] on div "$1.00" at bounding box center [709, 203] width 61 height 127
click at [703, 155] on div "$1.00" at bounding box center [709, 203] width 61 height 127
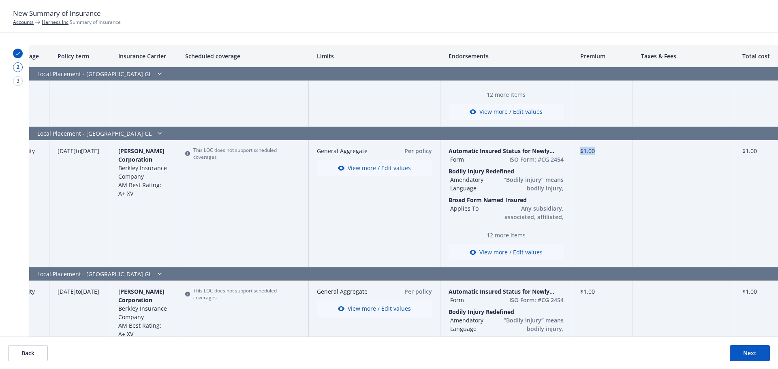
scroll to position [81, 130]
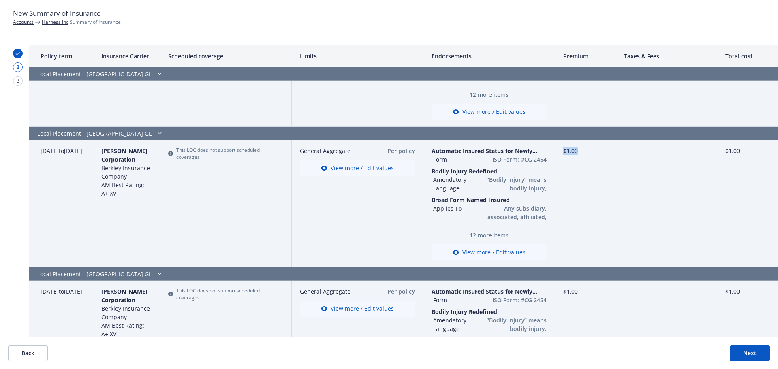
click at [762, 356] on button "Next" at bounding box center [750, 353] width 40 height 16
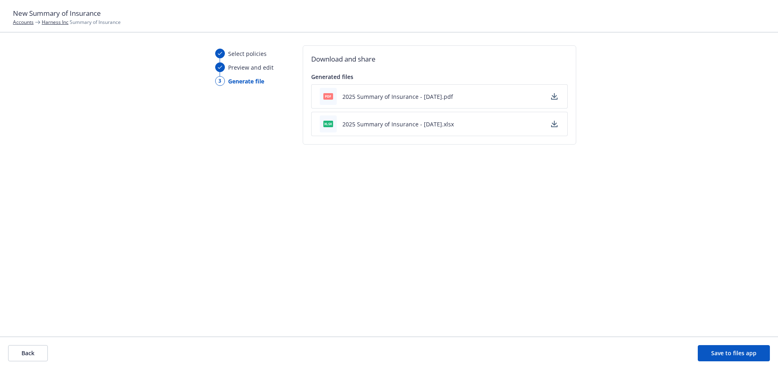
drag, startPoint x: 555, startPoint y: 95, endPoint x: 552, endPoint y: 108, distance: 13.4
click at [555, 96] on icon "button" at bounding box center [554, 96] width 6 height 6
click at [555, 123] on icon "button" at bounding box center [553, 123] width 5 height 5
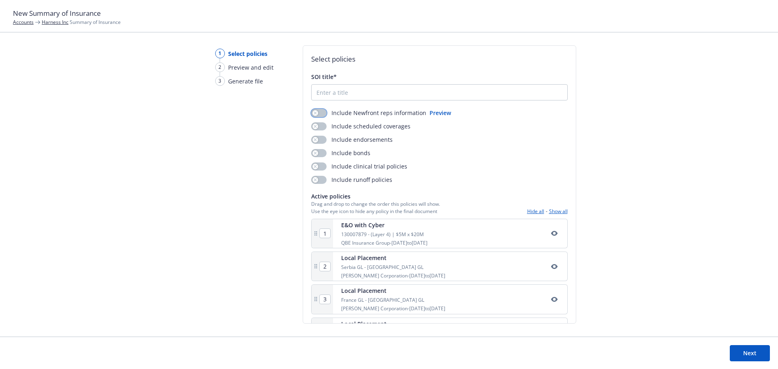
click at [315, 114] on icon "button" at bounding box center [315, 112] width 3 height 3
click at [315, 129] on div "button" at bounding box center [315, 127] width 6 height 6
click at [311, 137] on button "button" at bounding box center [318, 140] width 15 height 8
click at [330, 72] on div "Select policies SOI title* Include Newfront reps information Preview Include sc…" at bounding box center [439, 184] width 273 height 278
click at [329, 89] on input "SOI title*" at bounding box center [440, 92] width 256 height 15
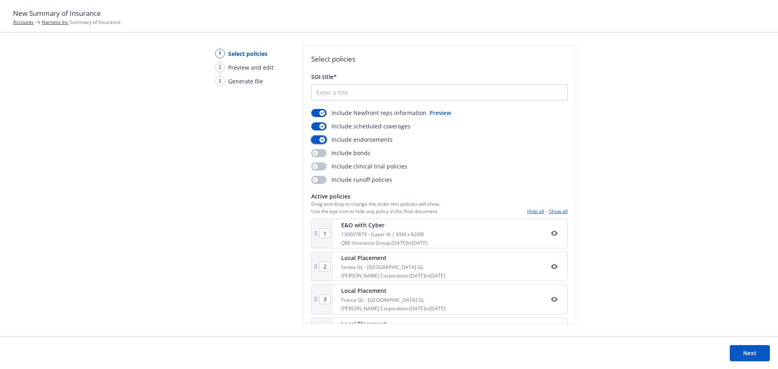
click at [320, 140] on icon "button" at bounding box center [321, 140] width 3 height 2
click at [337, 94] on input "SOI title*" at bounding box center [440, 92] width 256 height 15
type input "25 Summary of Insurance"
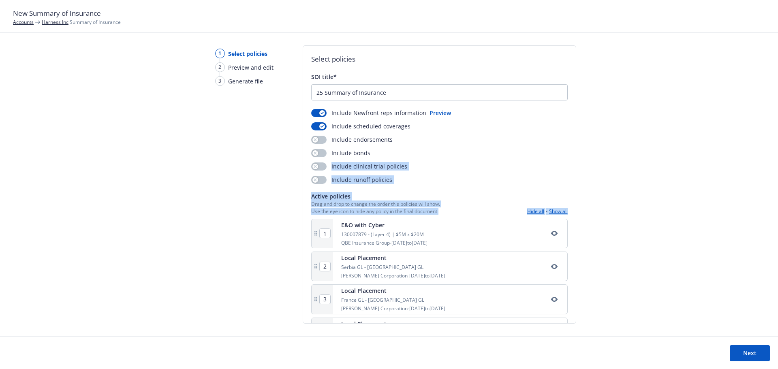
drag, startPoint x: 568, startPoint y: 166, endPoint x: 573, endPoint y: 191, distance: 26.0
click at [573, 191] on div "Select policies SOI title* 25 Summary of Insurance Include Newfront reps inform…" at bounding box center [439, 184] width 273 height 278
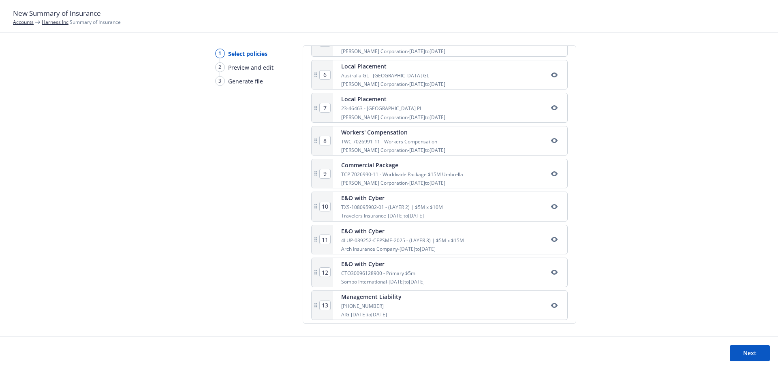
scroll to position [328, 0]
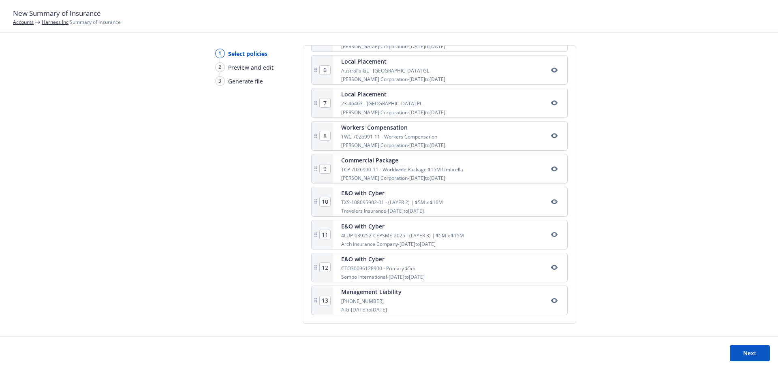
click at [753, 358] on button "Next" at bounding box center [750, 353] width 40 height 16
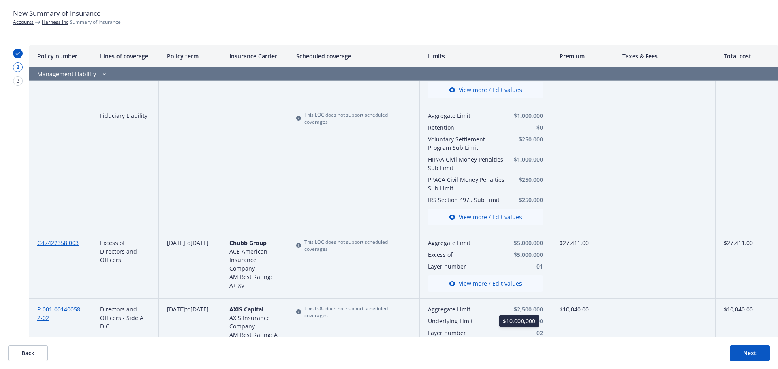
scroll to position [2296, 0]
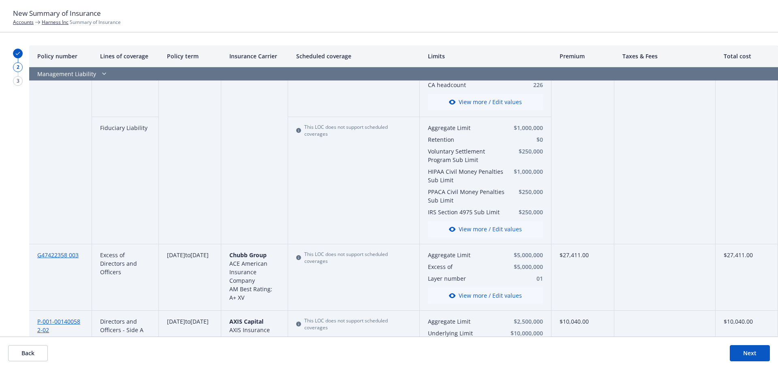
click at [754, 354] on button "Next" at bounding box center [750, 353] width 40 height 16
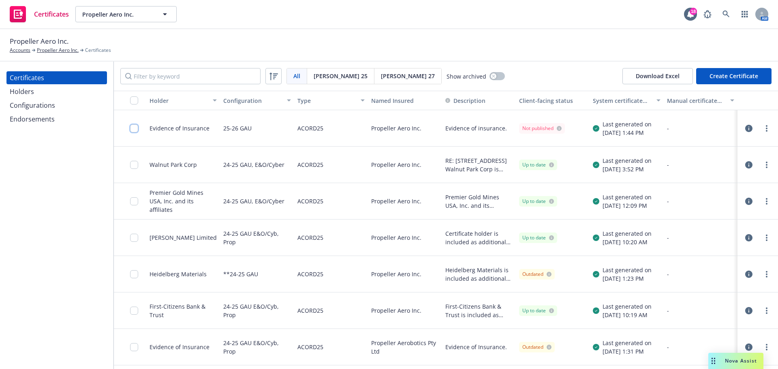
click at [132, 126] on input "checkbox" at bounding box center [134, 128] width 8 height 8
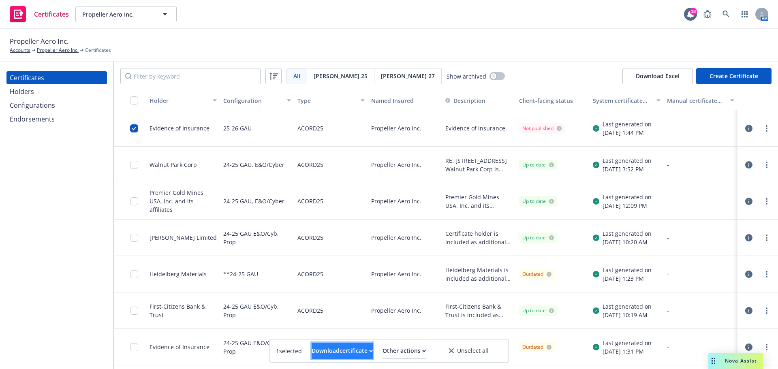
click at [320, 352] on div "Download certificate" at bounding box center [342, 350] width 61 height 15
click at [331, 335] on link "Download uneditable file" at bounding box center [301, 331] width 94 height 16
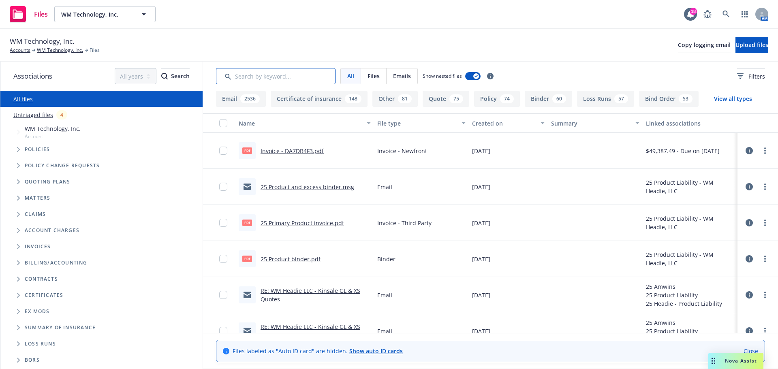
click at [301, 79] on input "Search by keyword..." at bounding box center [276, 76] width 120 height 16
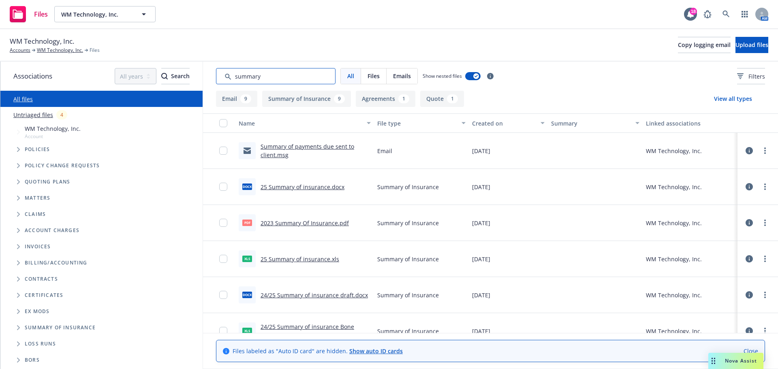
type input "summary"
click at [312, 188] on link "25 Summary of insurance.docx" at bounding box center [302, 187] width 84 height 8
click at [312, 260] on link "25 Summary of insurance.xls" at bounding box center [299, 259] width 79 height 8
click at [64, 49] on link "WM Technology, Inc." at bounding box center [60, 50] width 46 height 7
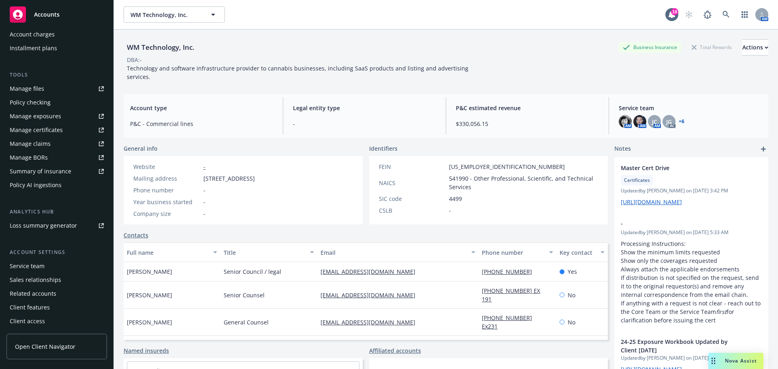
scroll to position [186, 0]
click at [42, 268] on div "Service team" at bounding box center [27, 265] width 35 height 13
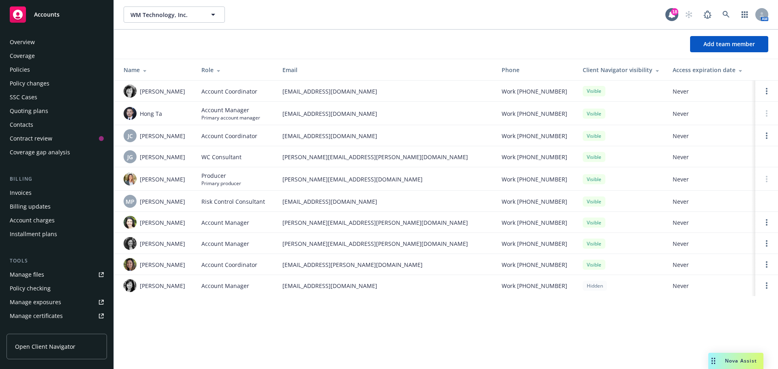
click at [32, 73] on div "Policies" at bounding box center [57, 69] width 94 height 13
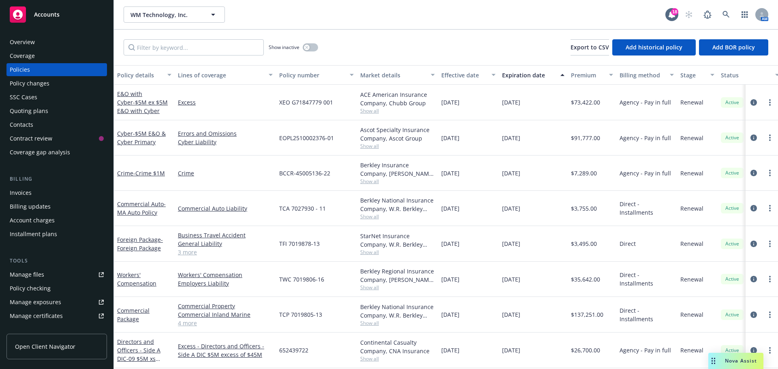
scroll to position [81, 0]
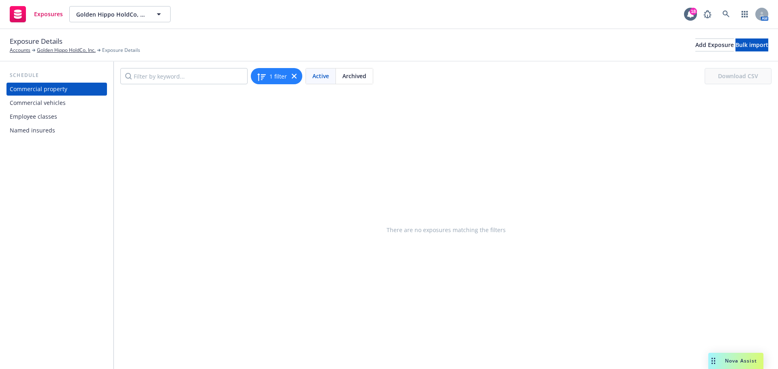
click at [54, 105] on div "Commercial vehicles" at bounding box center [38, 102] width 56 height 13
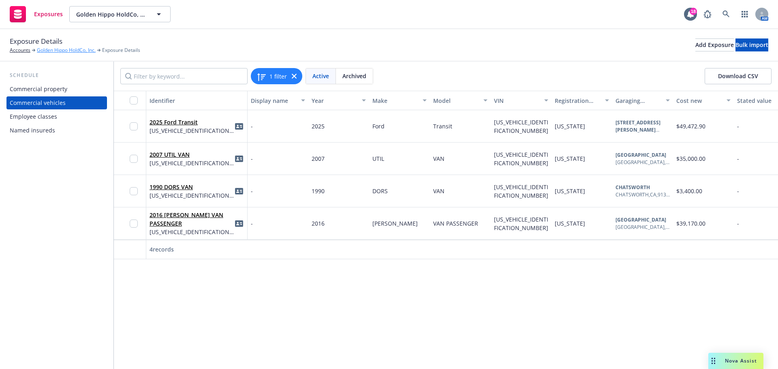
click at [72, 47] on link "Golden Hippo HoldCo, Inc." at bounding box center [66, 50] width 59 height 7
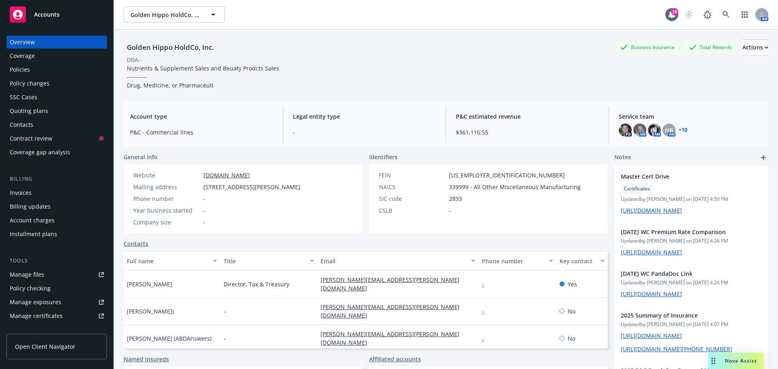
click at [27, 68] on div "Policies" at bounding box center [20, 69] width 20 height 13
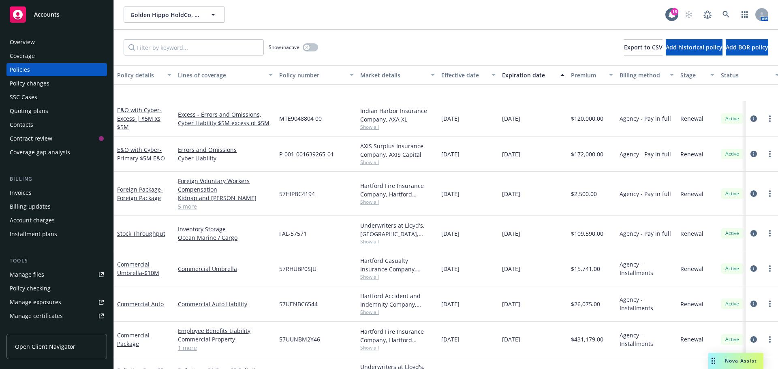
scroll to position [759, 0]
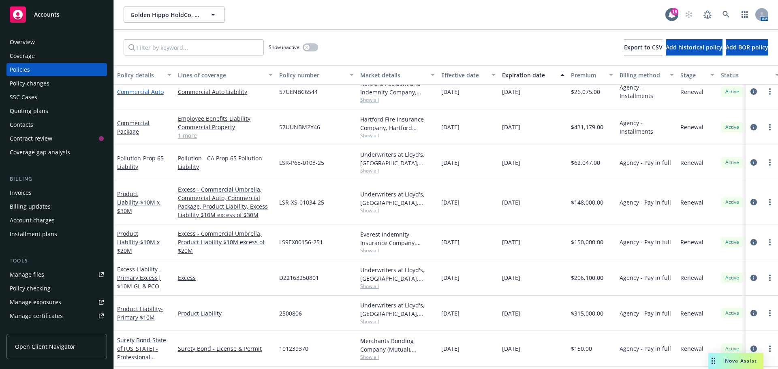
click at [149, 94] on link "Commercial Auto" at bounding box center [140, 92] width 47 height 8
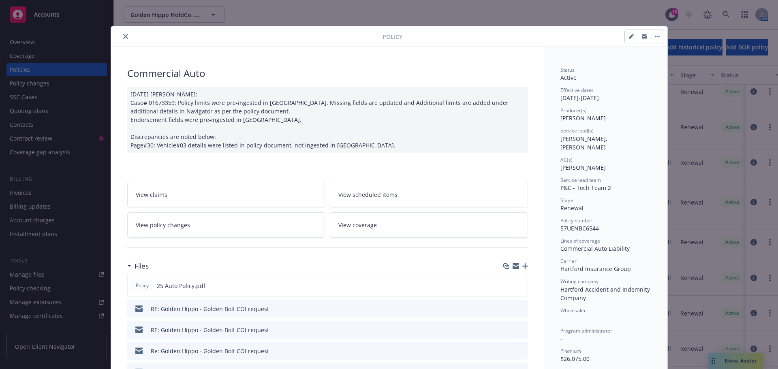
click at [375, 225] on link "View coverage" at bounding box center [429, 225] width 198 height 26
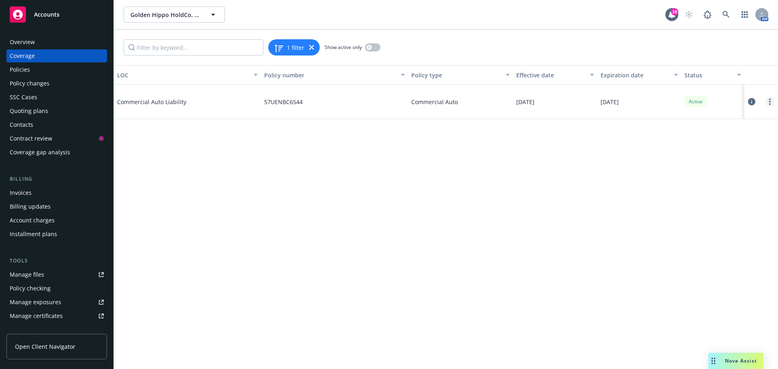
click at [768, 99] on link "more" at bounding box center [770, 102] width 10 height 10
click at [725, 121] on link "Edit coverage" at bounding box center [721, 118] width 107 height 16
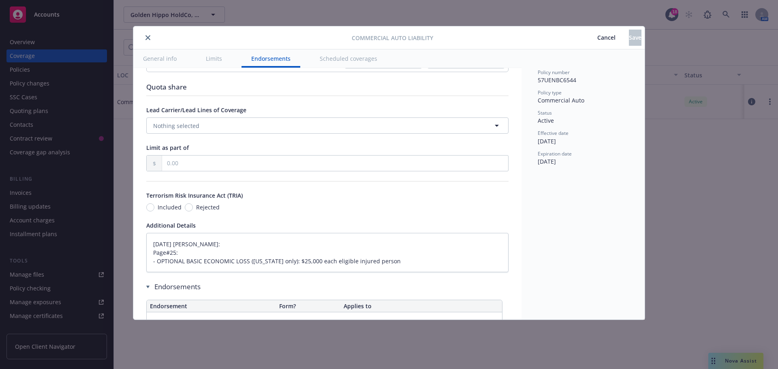
scroll to position [1539, 0]
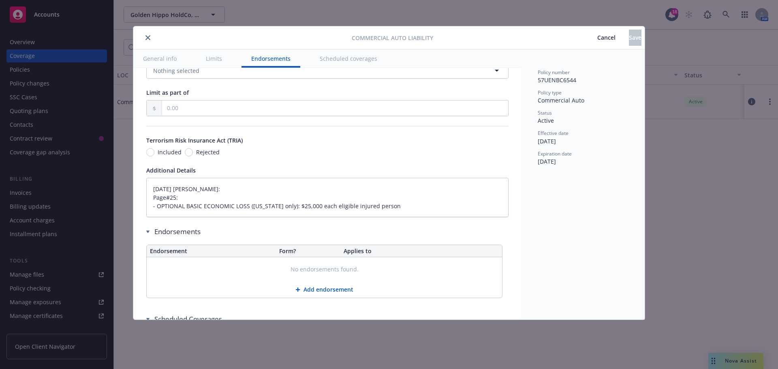
type textarea "x"
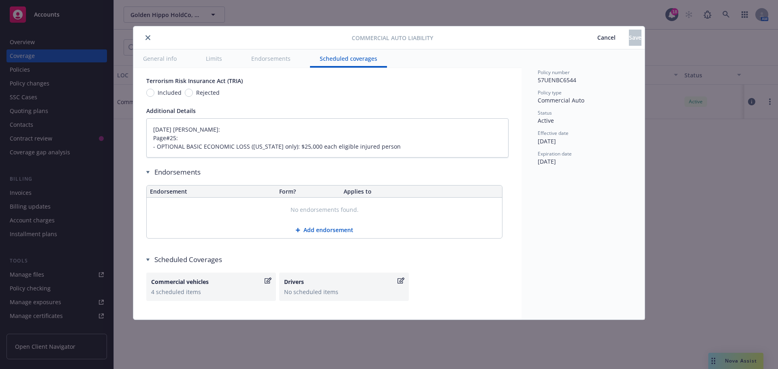
scroll to position [1650, 0]
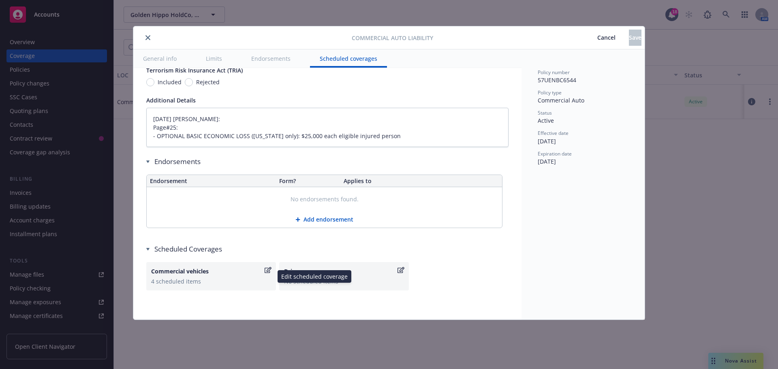
click at [266, 269] on icon "button" at bounding box center [268, 270] width 7 height 6
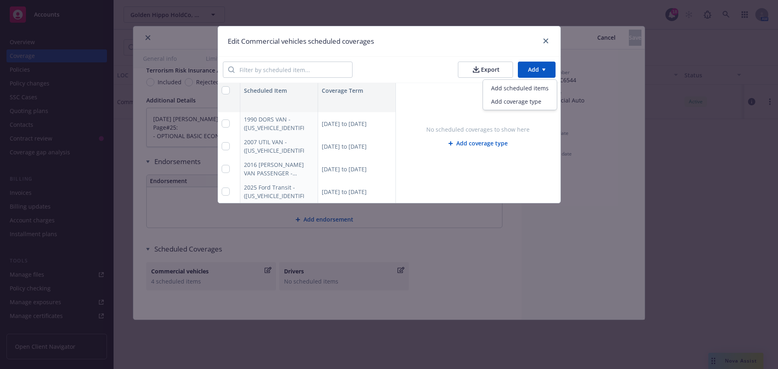
click at [531, 68] on html "Accounts Overview Coverage Policies Policy changes SSC Cases Quoting plans Cont…" at bounding box center [389, 184] width 778 height 369
click at [519, 89] on div "Add scheduled items" at bounding box center [519, 87] width 70 height 13
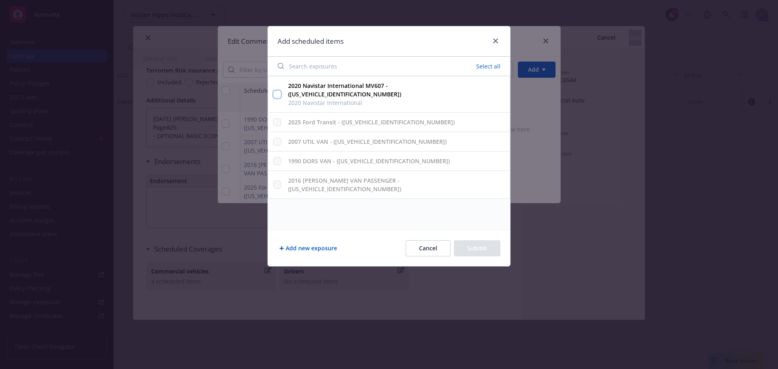
click at [276, 90] on input "2020 Navistar International MV607 - ([US_VEHICLE_IDENTIFICATION_NUMBER]) 2020 N…" at bounding box center [277, 94] width 8 height 8
checkbox input "true"
click at [477, 250] on button "Submit" at bounding box center [477, 248] width 47 height 16
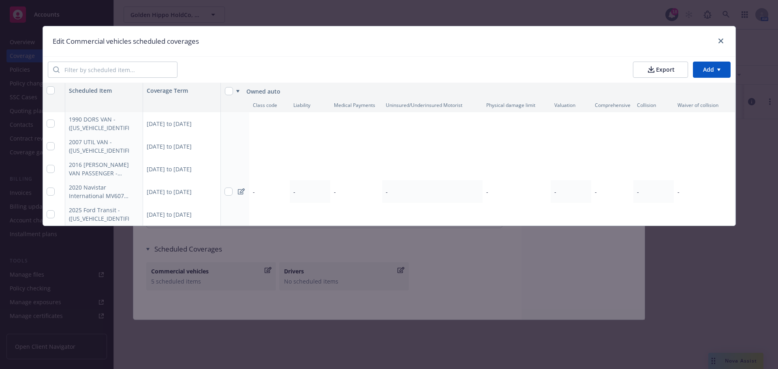
type textarea "x"
click at [710, 68] on html "Accounts Overview Coverage Policies Policy changes SSC Cases Quoting plans Cont…" at bounding box center [389, 184] width 778 height 369
click at [717, 40] on html "Accounts Overview Coverage Policies Policy changes SSC Cases Quoting plans Cont…" at bounding box center [389, 184] width 778 height 369
click at [721, 42] on icon "close" at bounding box center [720, 40] width 5 height 5
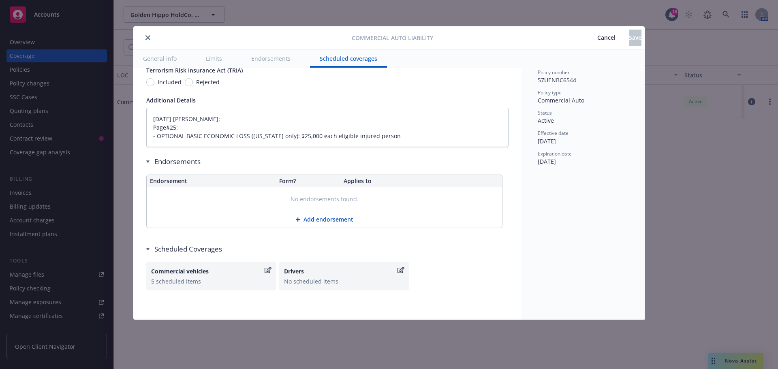
click at [146, 38] on icon "close" at bounding box center [147, 37] width 5 height 5
